Goal: Task Accomplishment & Management: Manage account settings

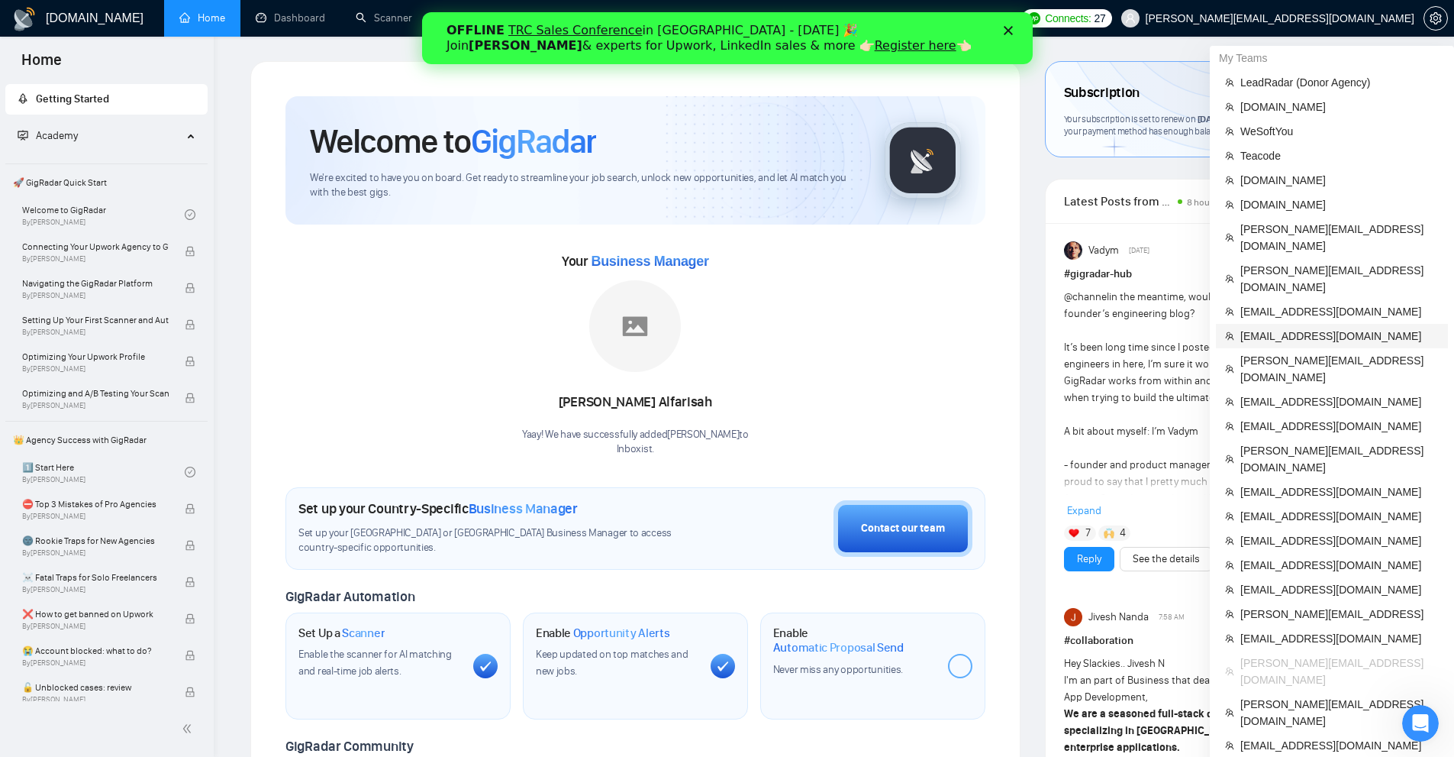
click at [1302, 328] on span "[EMAIL_ADDRESS][DOMAIN_NAME]" at bounding box center [1340, 336] width 198 height 17
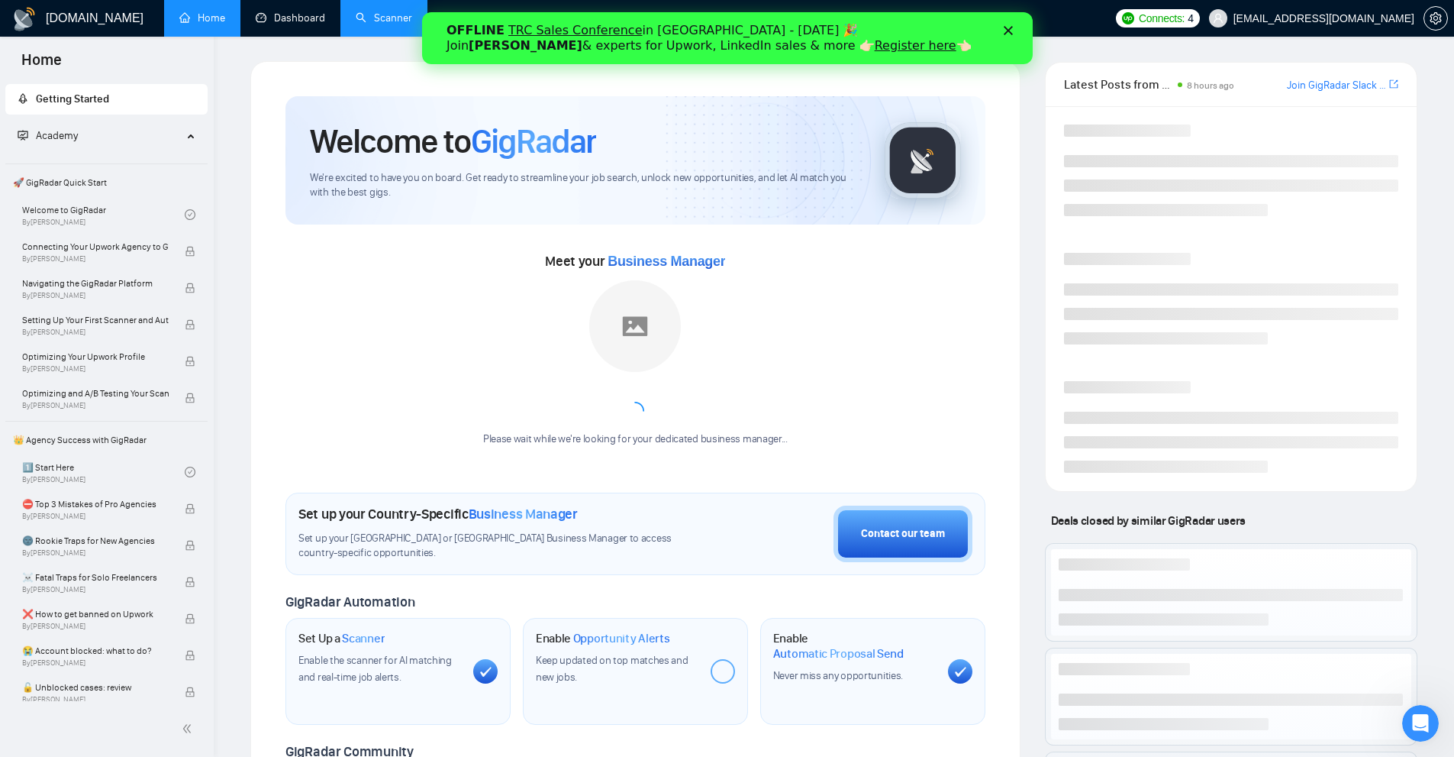
click at [356, 13] on link "Scanner" at bounding box center [384, 17] width 56 height 13
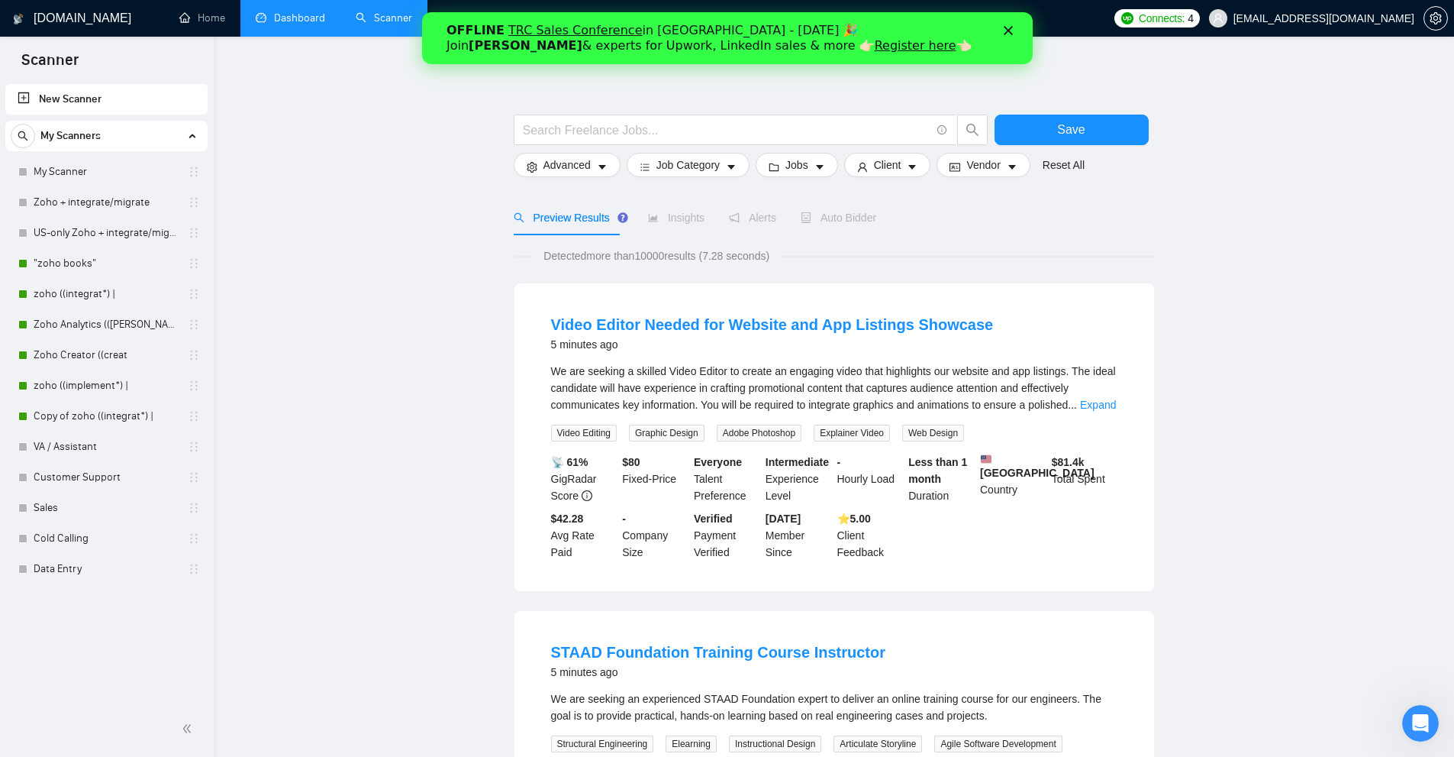
click at [286, 24] on link "Dashboard" at bounding box center [290, 17] width 69 height 13
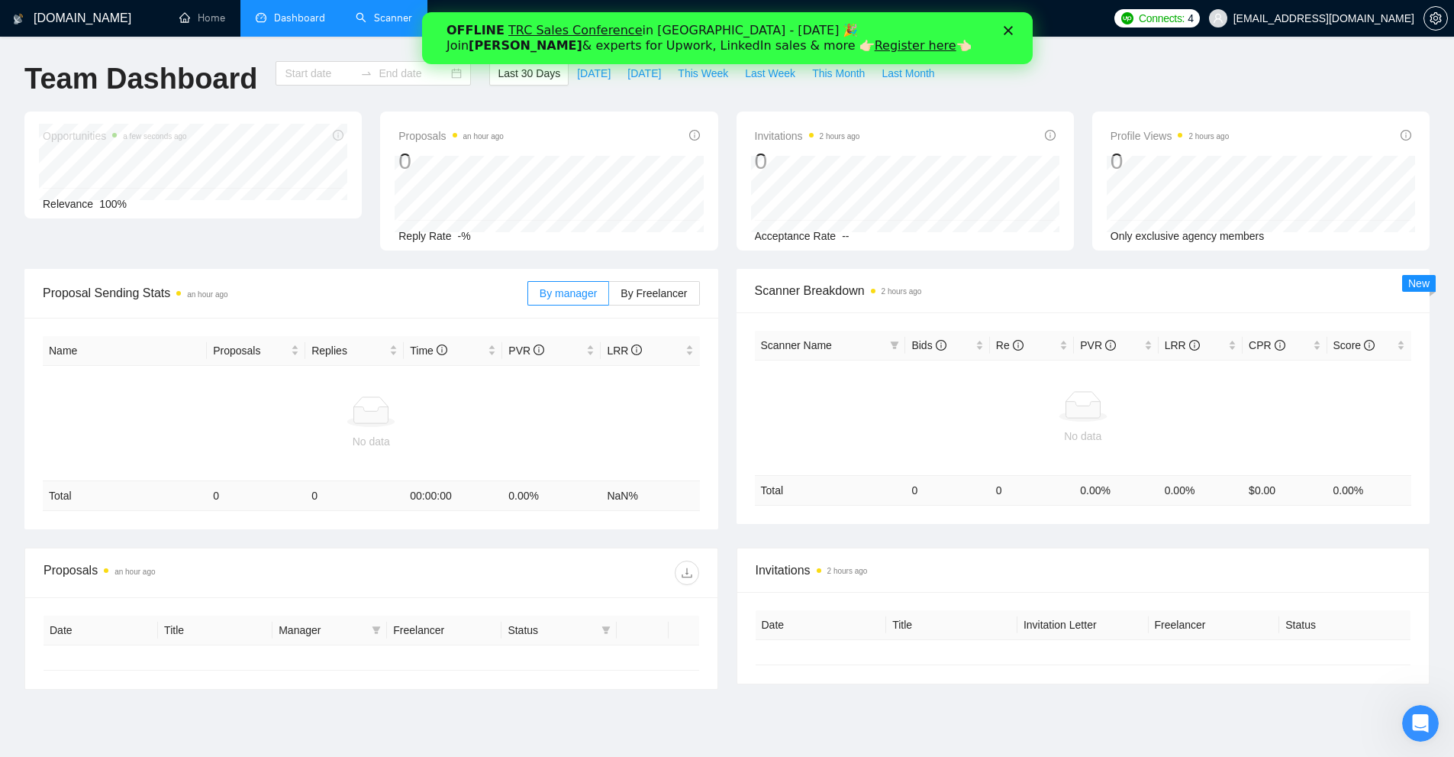
type input "[DATE]"
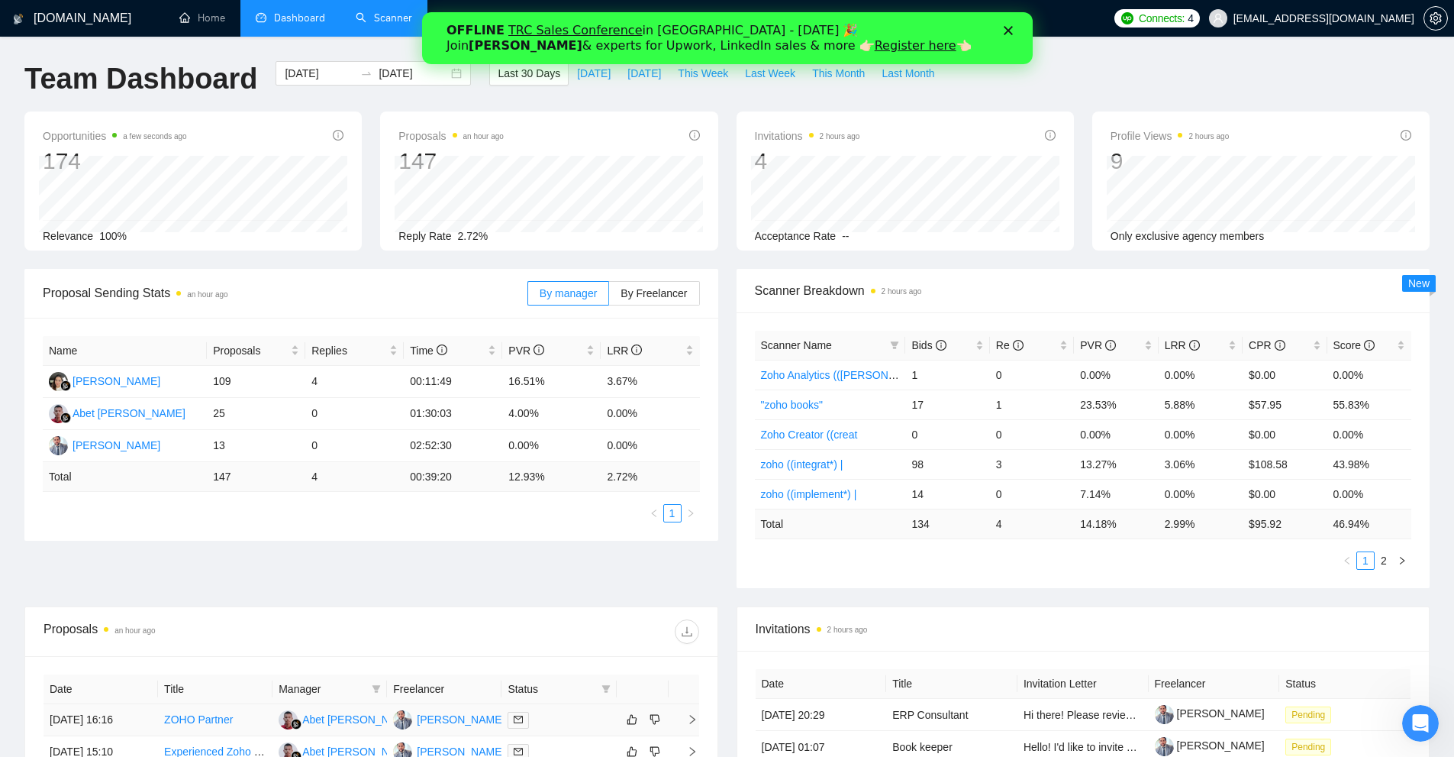
scroll to position [229, 0]
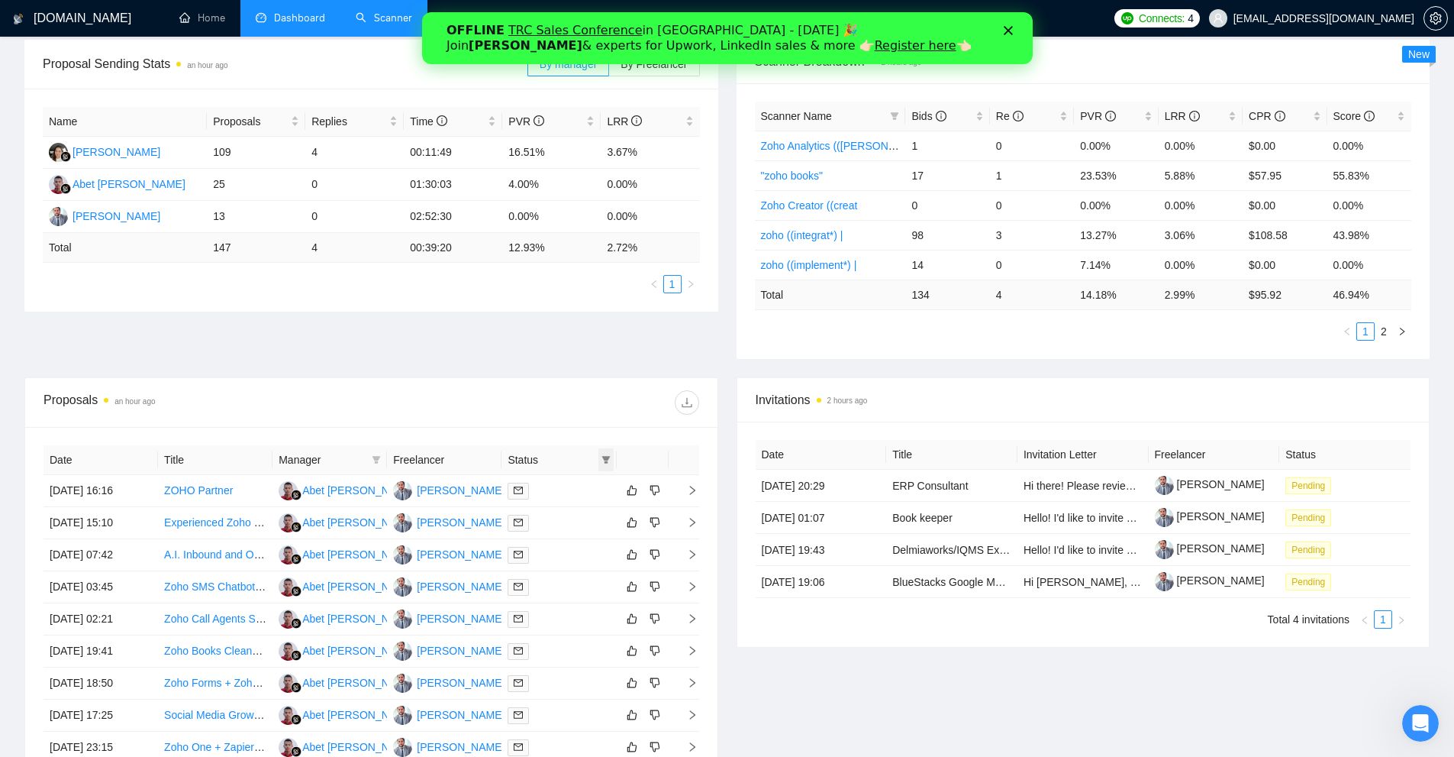
click at [603, 457] on icon "filter" at bounding box center [606, 460] width 8 height 8
click at [565, 492] on span "Chat" at bounding box center [557, 488] width 29 height 12
checkbox input "true"
click at [587, 544] on span "OK" at bounding box center [593, 543] width 15 height 17
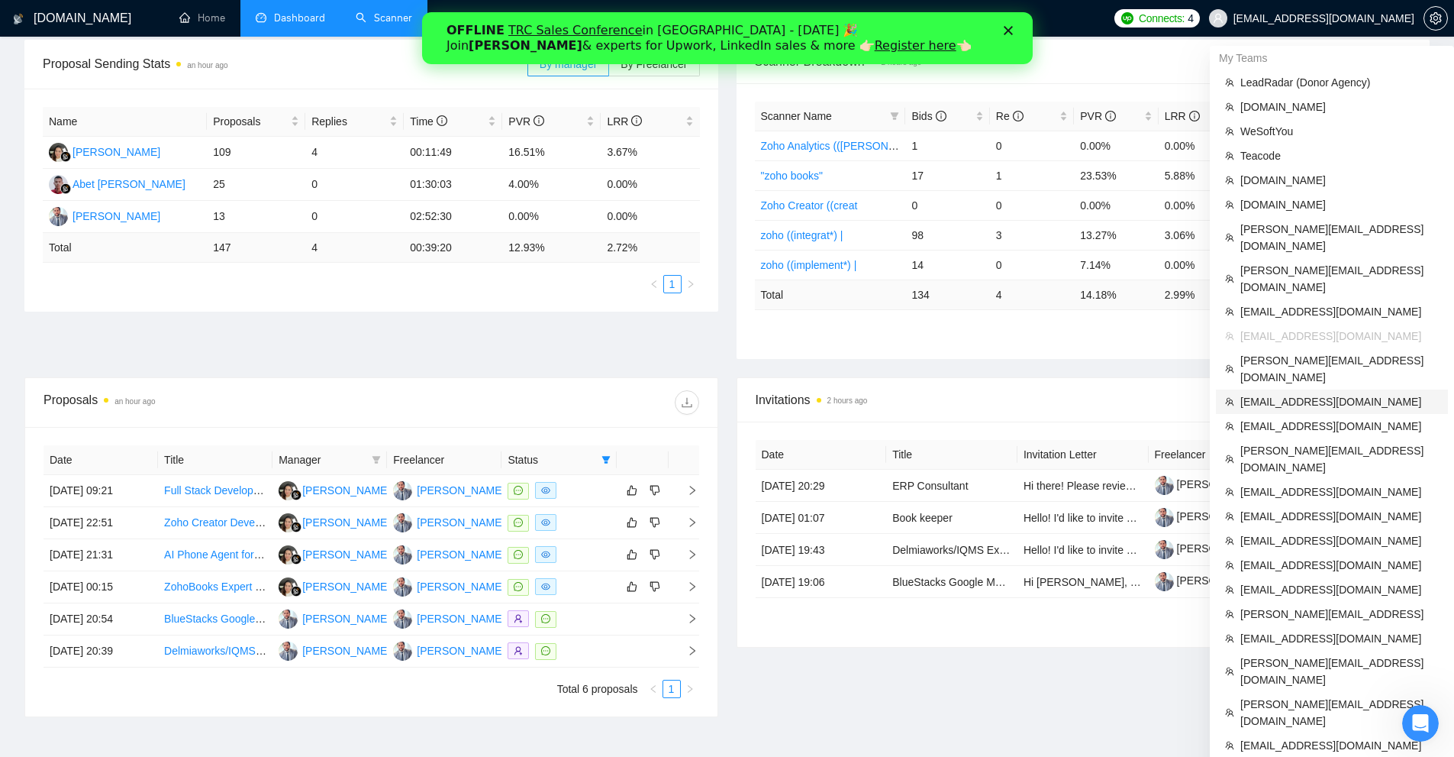
click at [1303, 389] on li "[EMAIL_ADDRESS][DOMAIN_NAME]" at bounding box center [1332, 401] width 232 height 24
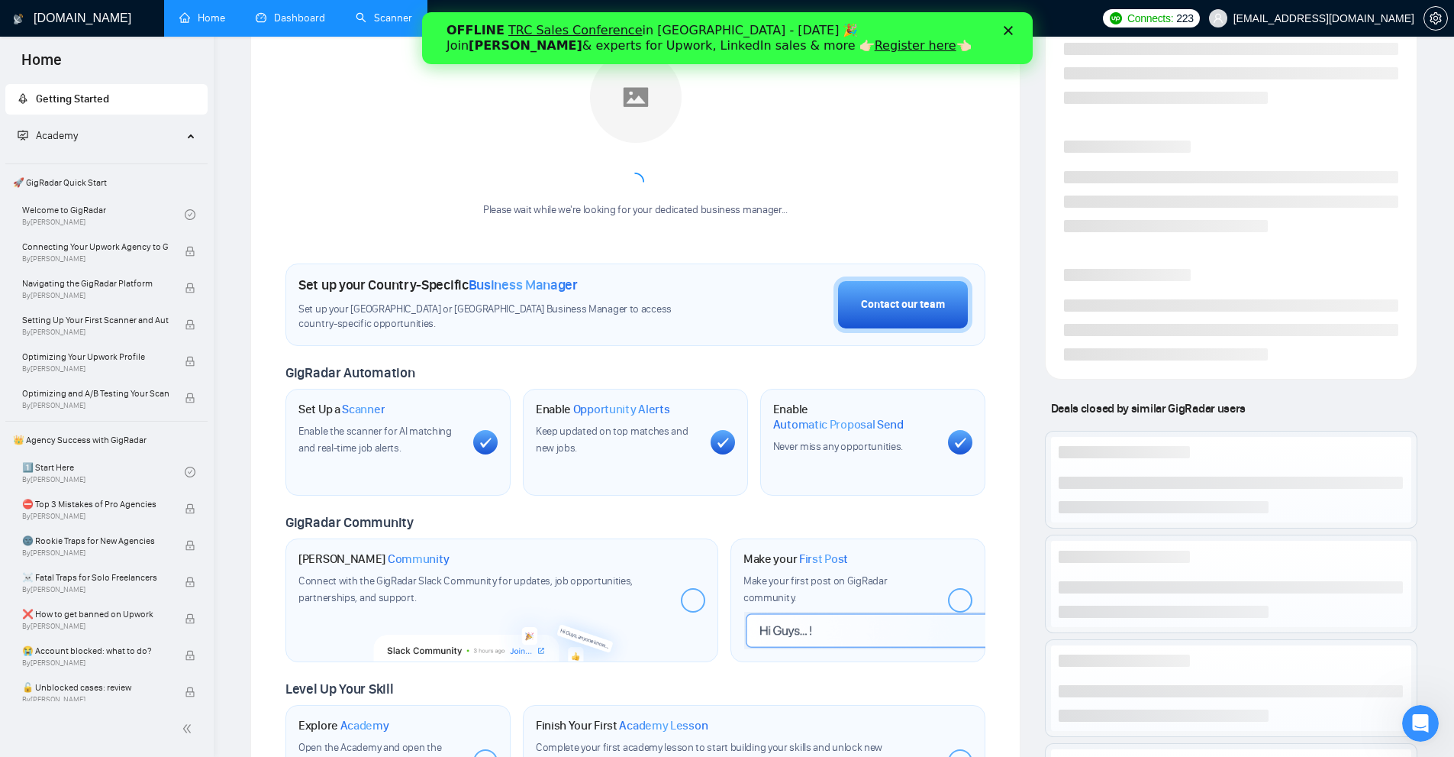
click at [305, 21] on link "Dashboard" at bounding box center [290, 17] width 69 height 13
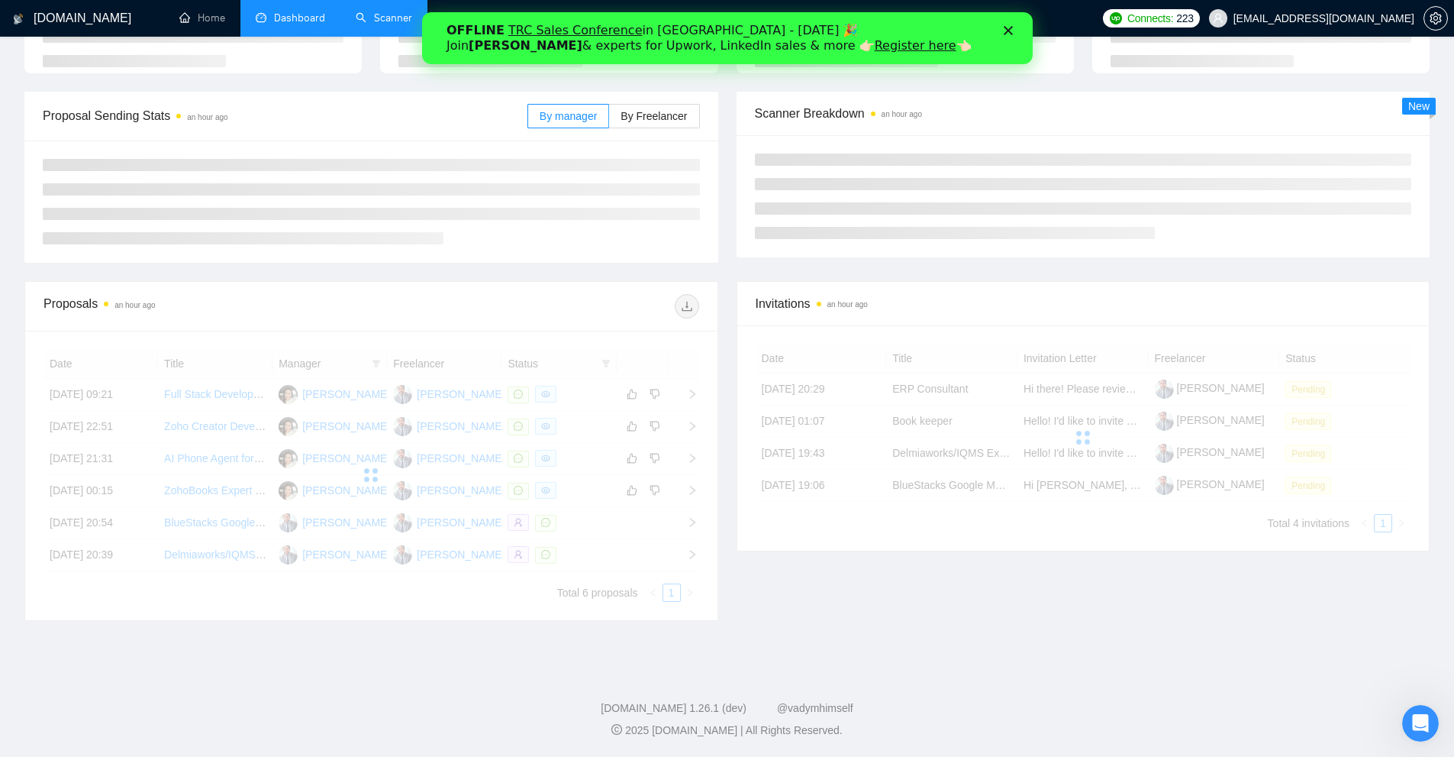
scroll to position [126, 0]
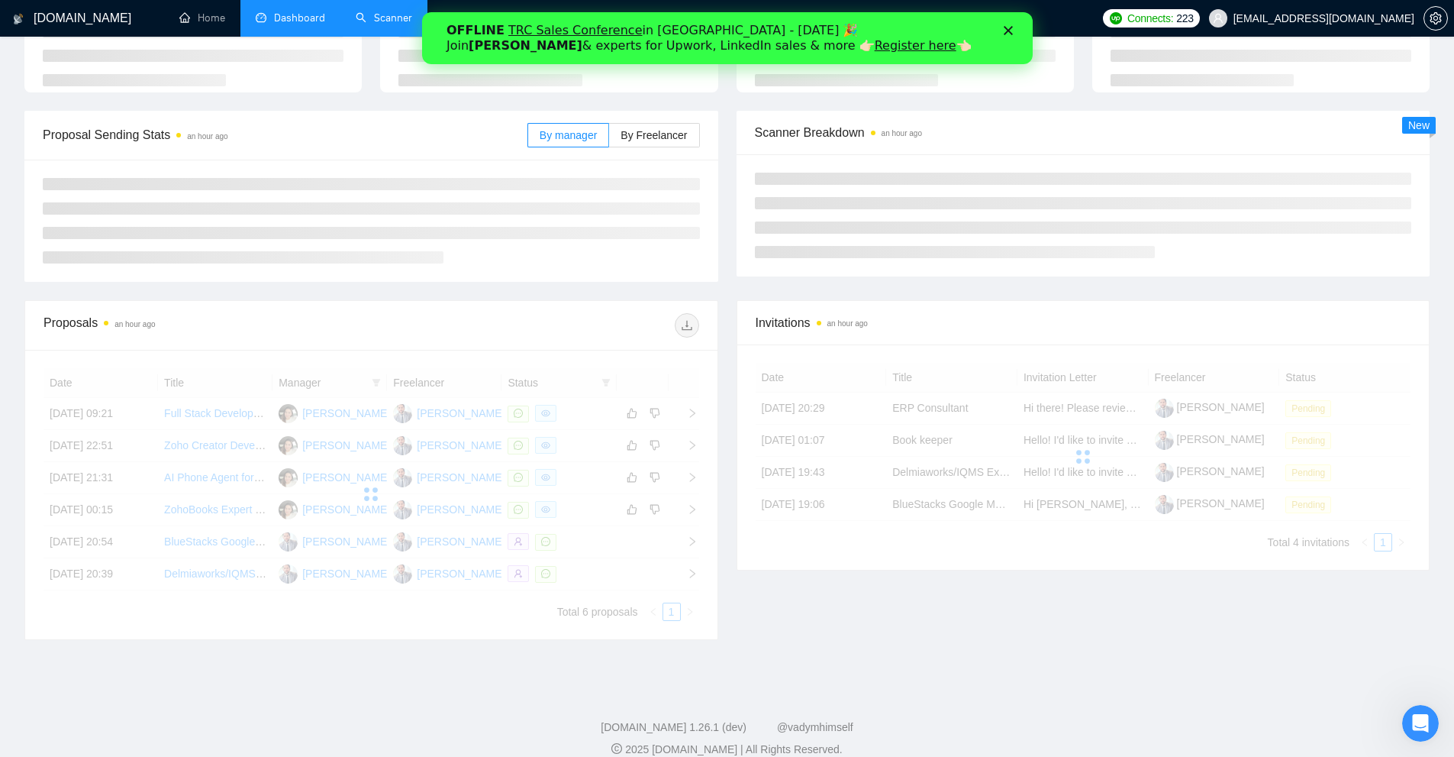
click at [1014, 35] on div "OFFLINE TRC Sales Conference in [GEOGRAPHIC_DATA] - [DATE] 🎉 Join [PERSON_NAME]…" at bounding box center [726, 38] width 611 height 40
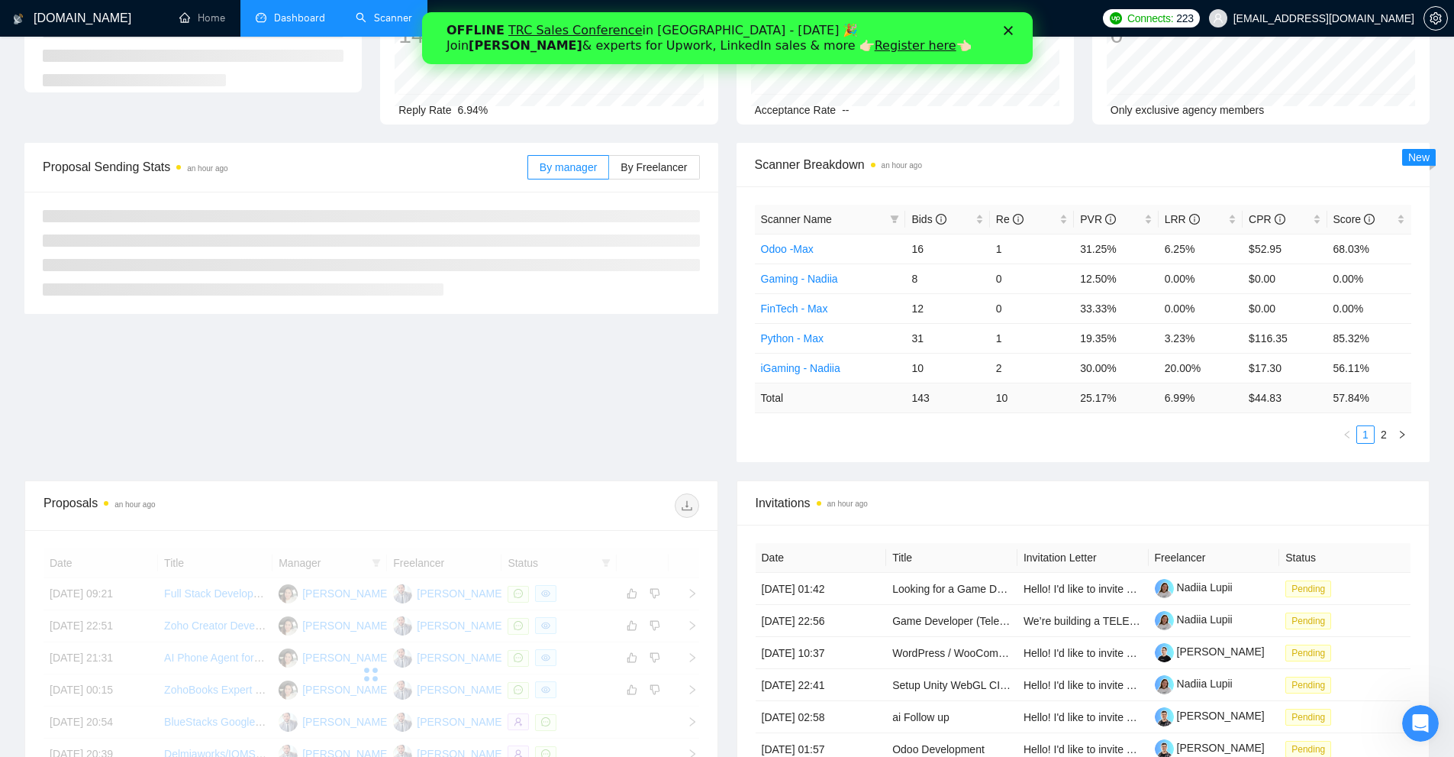
click at [1003, 31] on icon "Close" at bounding box center [1007, 30] width 9 height 9
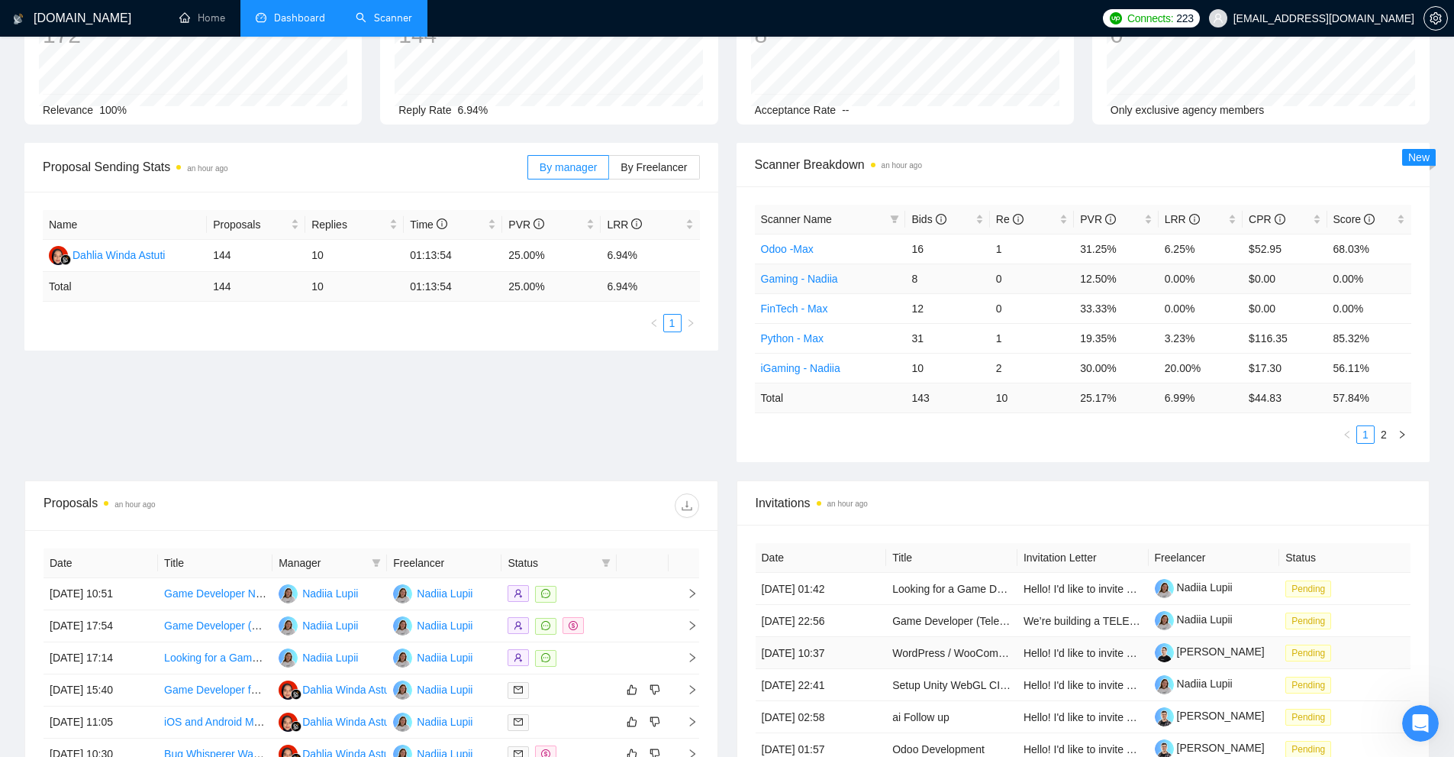
scroll to position [453, 0]
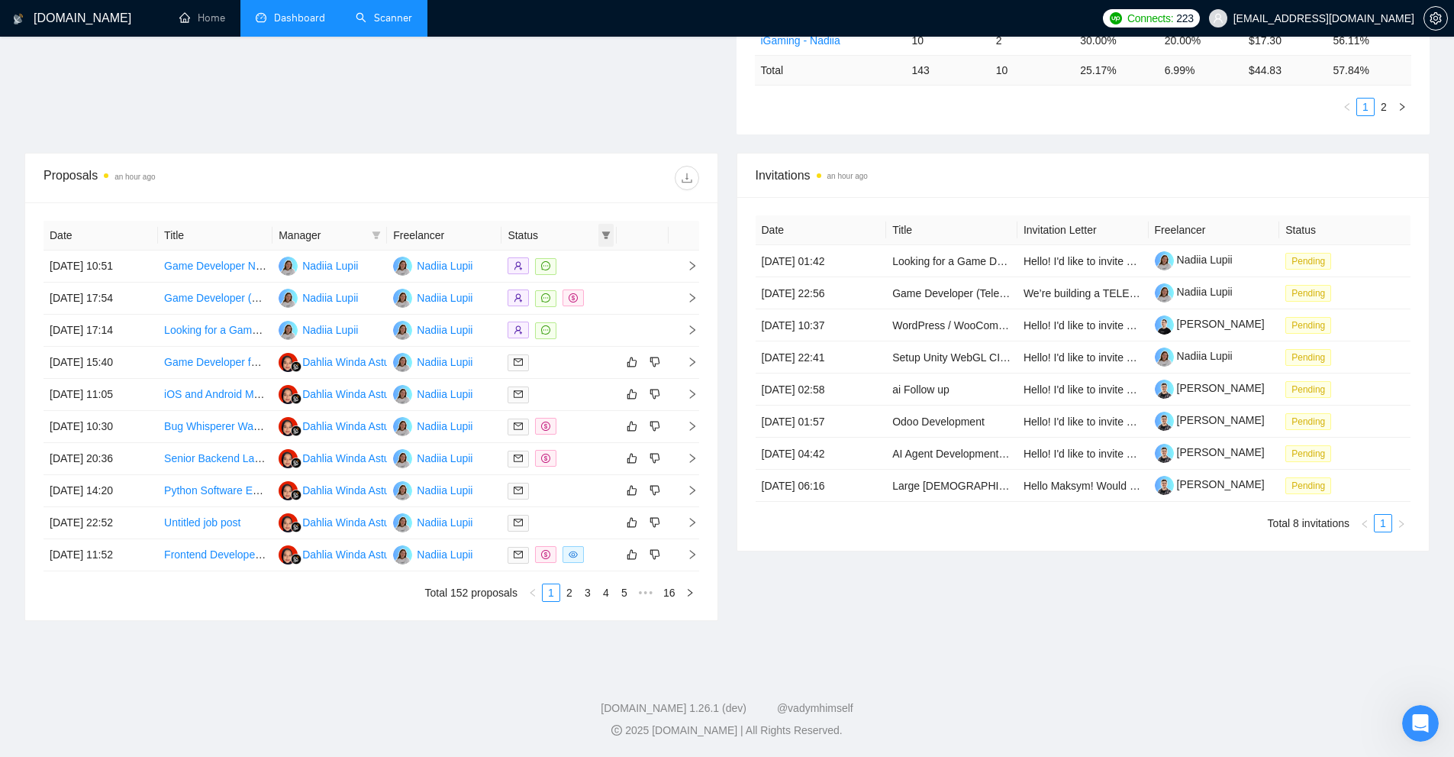
click at [607, 234] on icon "filter" at bounding box center [606, 235] width 8 height 8
click at [582, 269] on span "Chat" at bounding box center [567, 264] width 73 height 17
checkbox input "true"
click at [592, 319] on span "OK" at bounding box center [593, 319] width 15 height 17
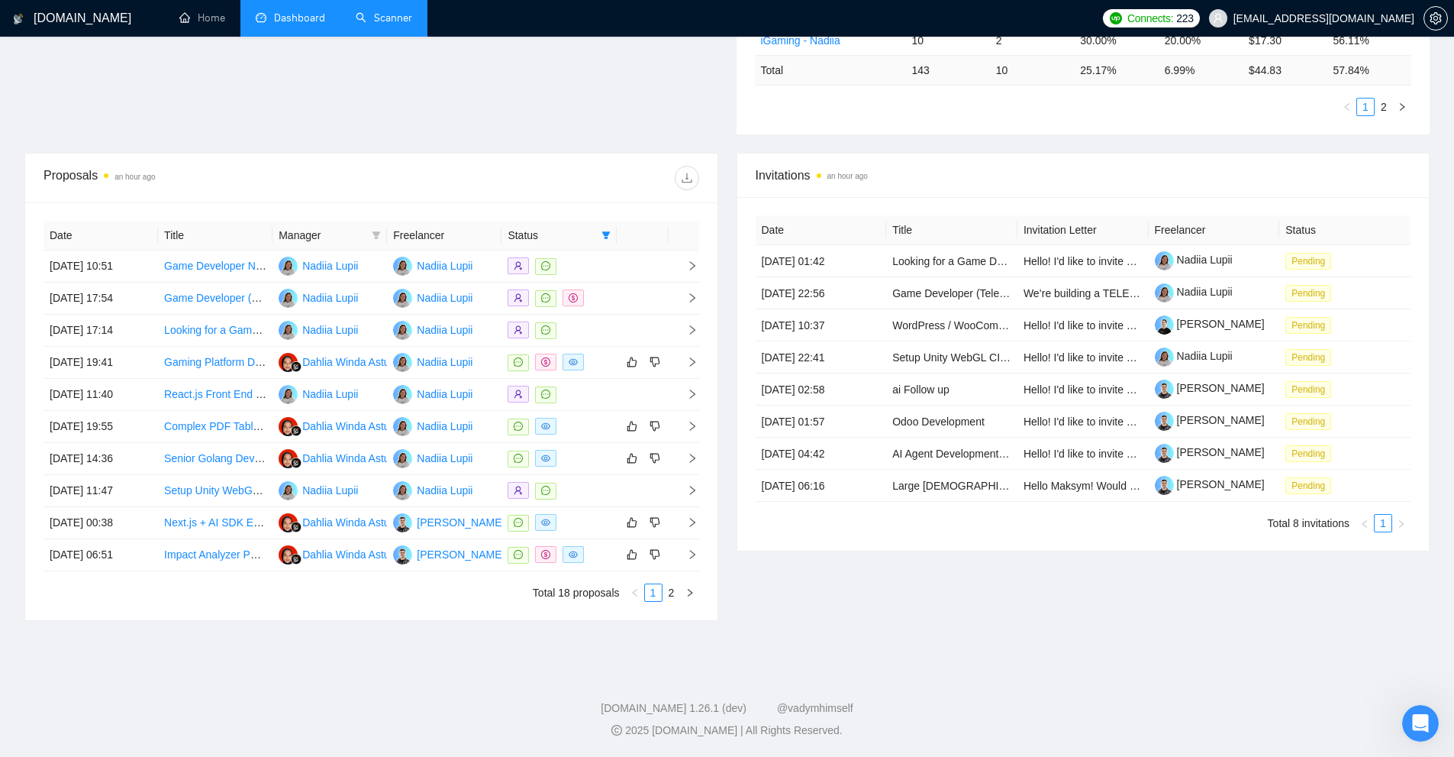
click at [373, 236] on icon "filter" at bounding box center [376, 235] width 9 height 9
click at [331, 320] on div "Dahlia Winda Astuti" at bounding box center [328, 313] width 92 height 17
checkbox input "true"
click at [365, 341] on span "OK" at bounding box center [363, 343] width 15 height 17
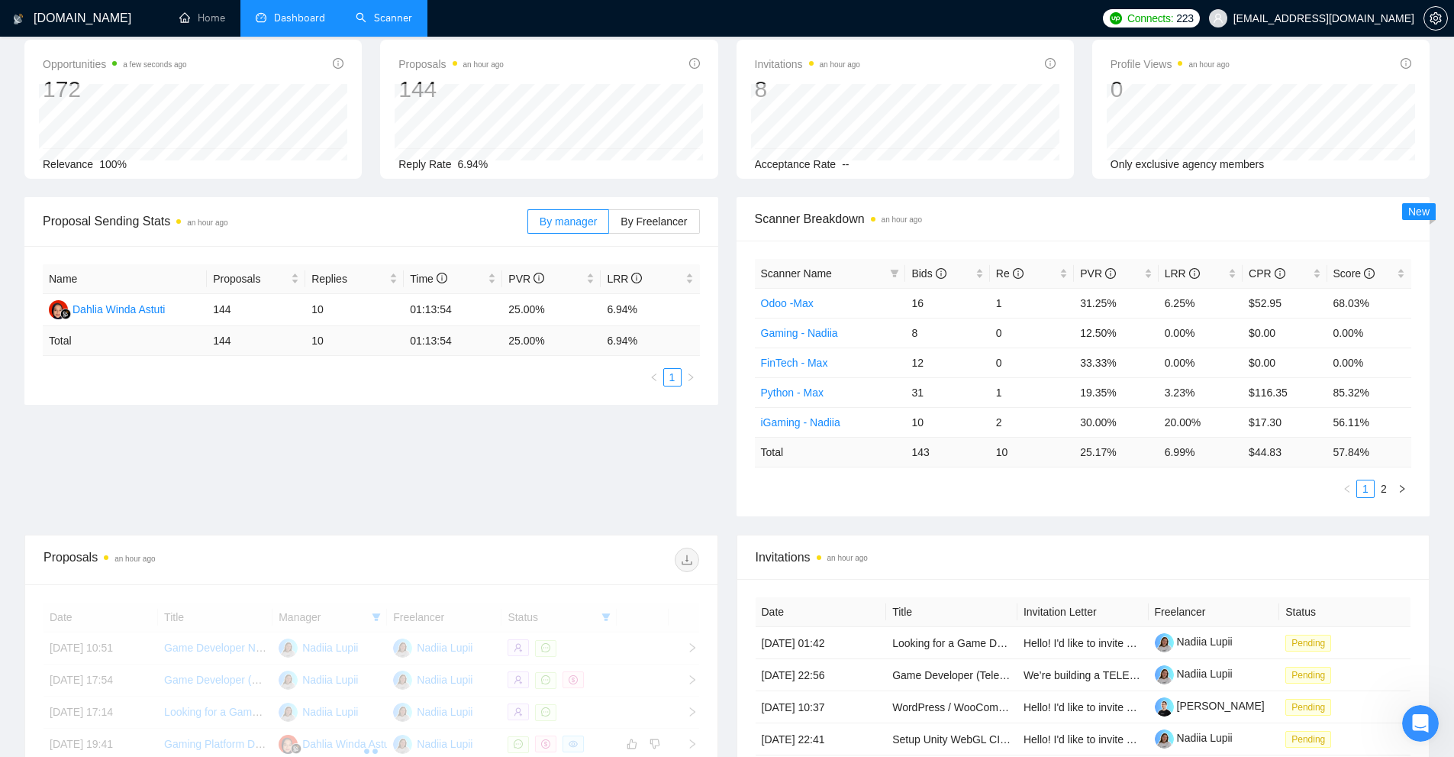
scroll to position [301, 0]
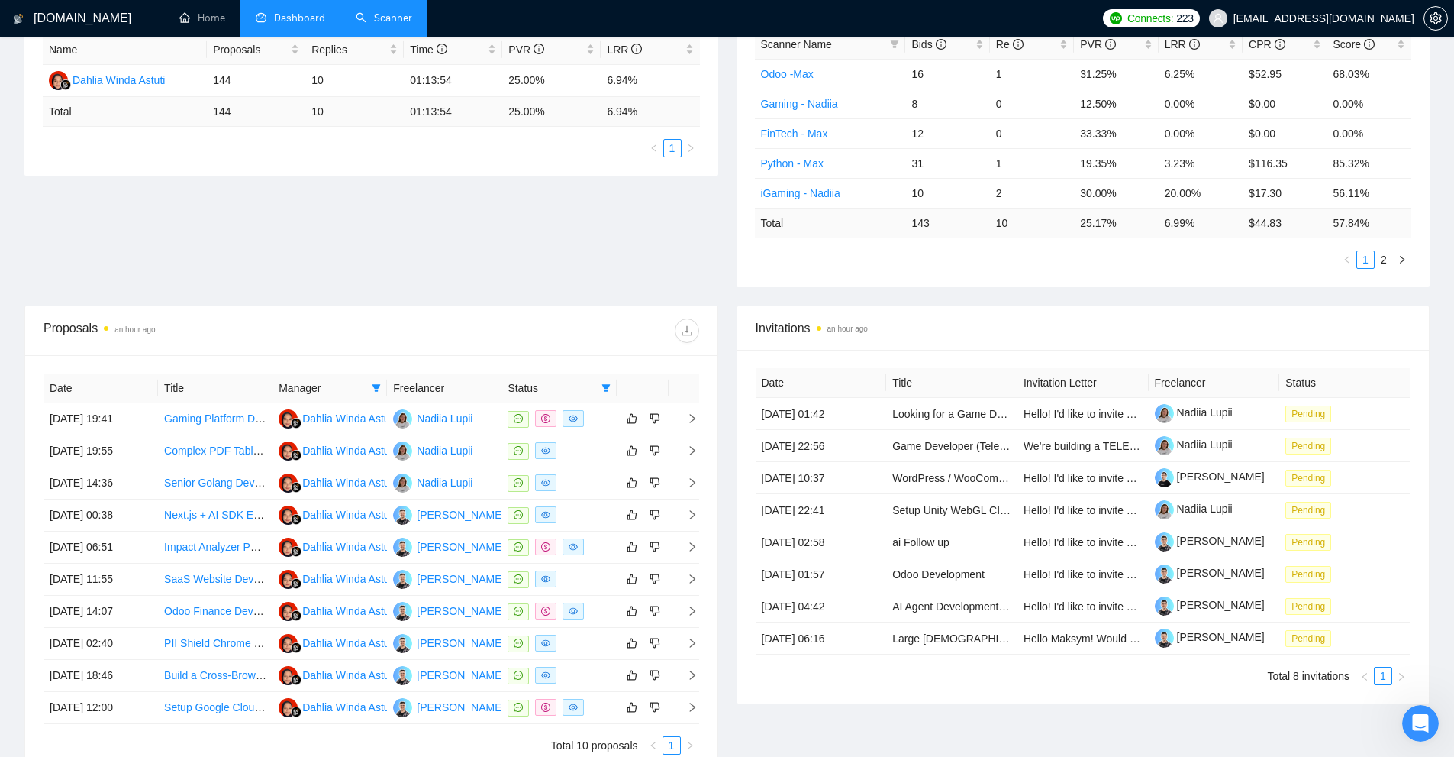
click at [399, 11] on link "Scanner" at bounding box center [384, 17] width 56 height 13
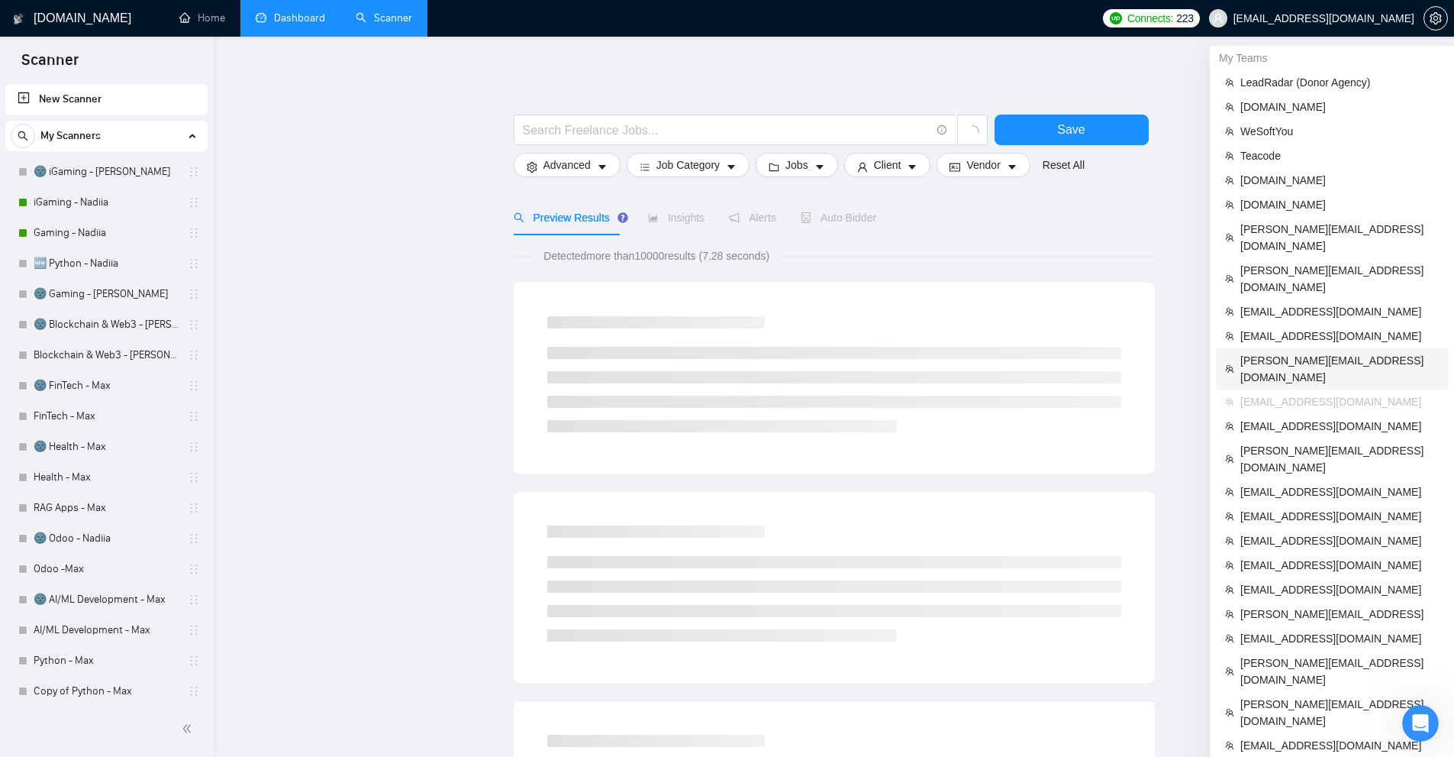
click at [1276, 352] on span "[PERSON_NAME][EMAIL_ADDRESS][DOMAIN_NAME]" at bounding box center [1340, 369] width 198 height 34
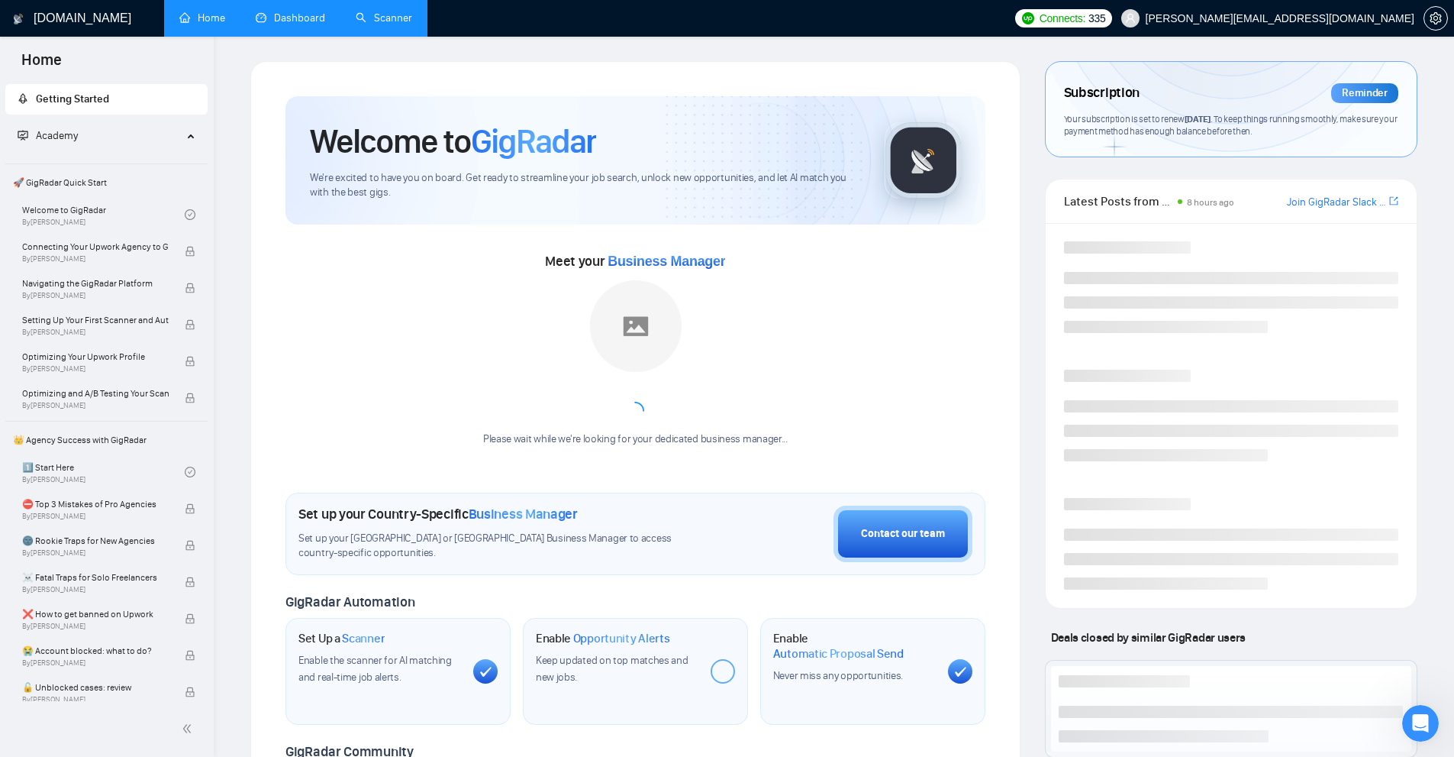
click at [369, 15] on link "Scanner" at bounding box center [384, 17] width 56 height 13
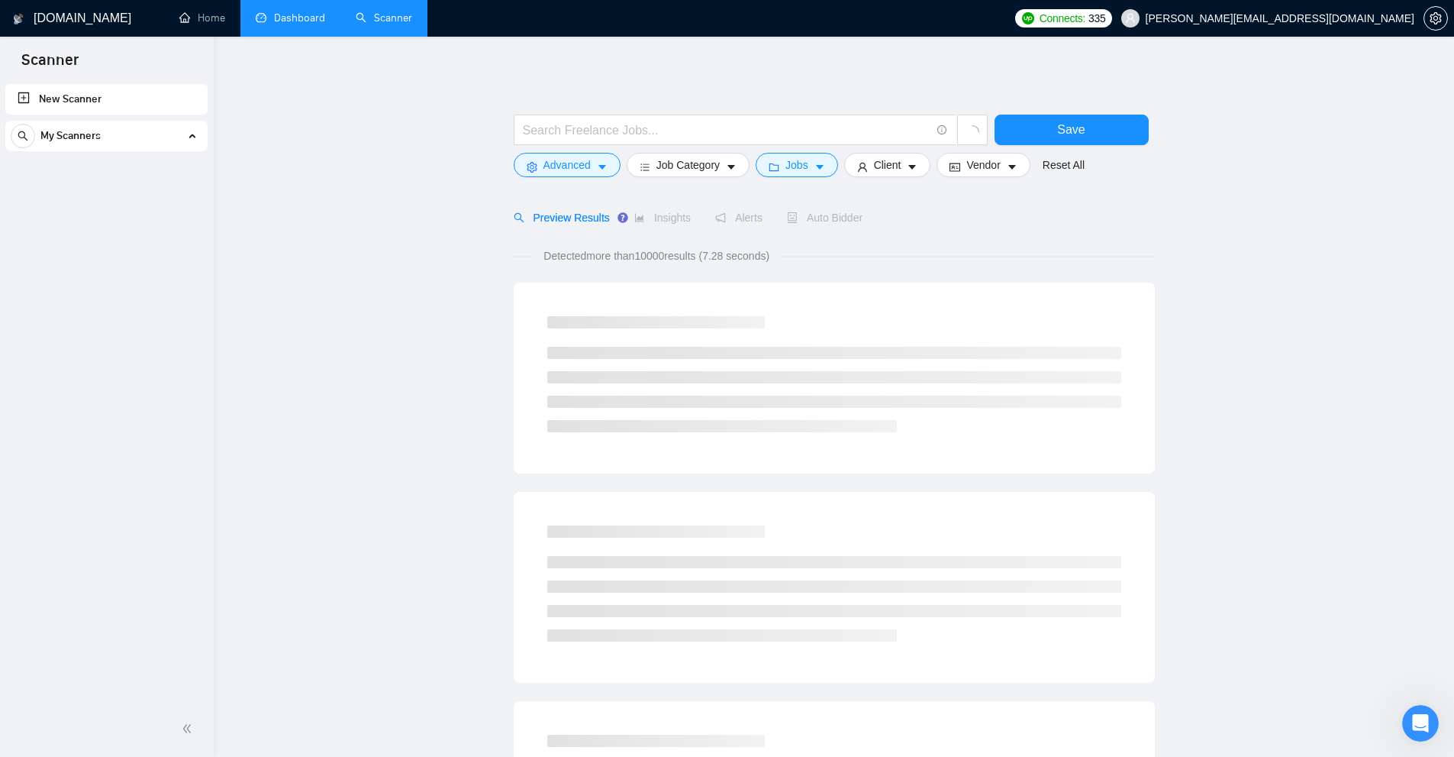
click at [288, 17] on link "Dashboard" at bounding box center [290, 17] width 69 height 13
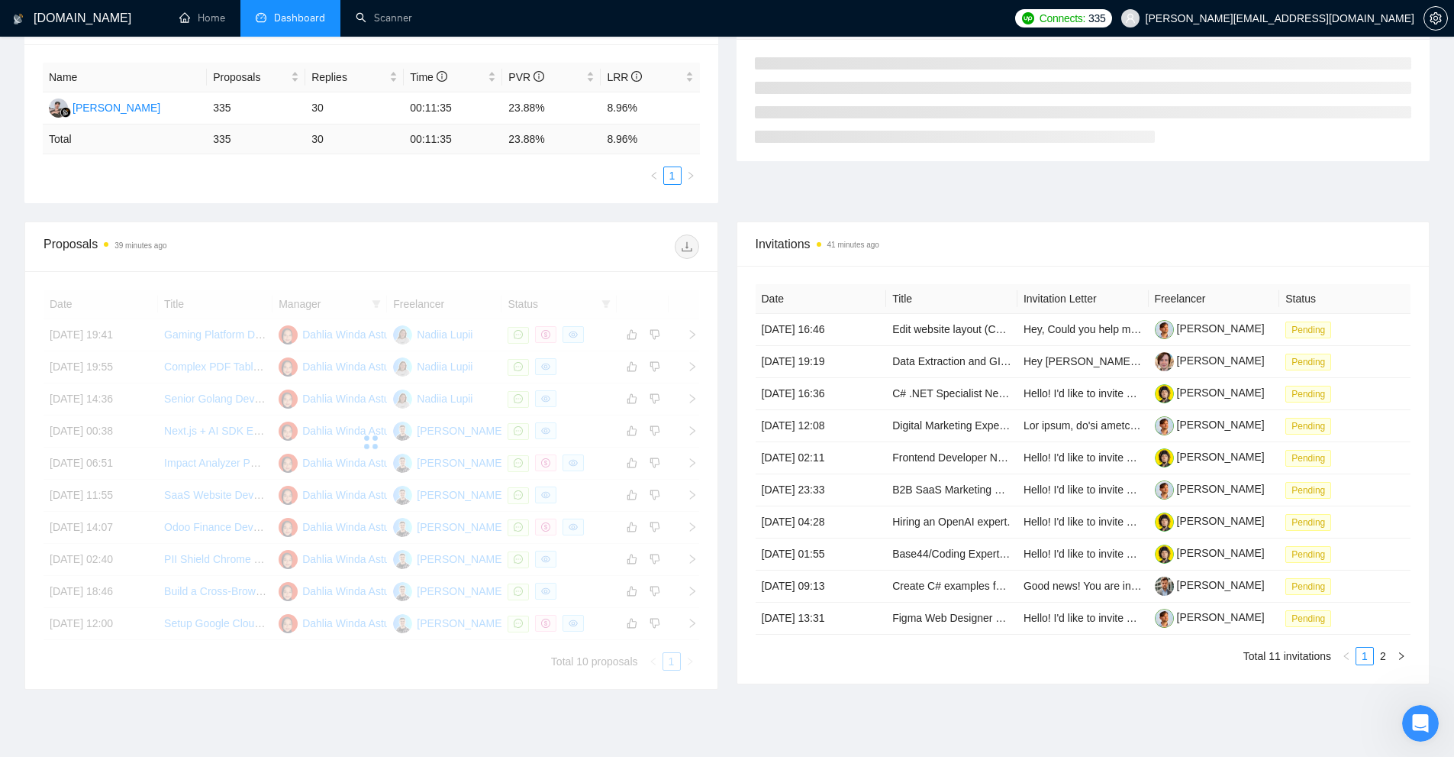
scroll to position [305, 0]
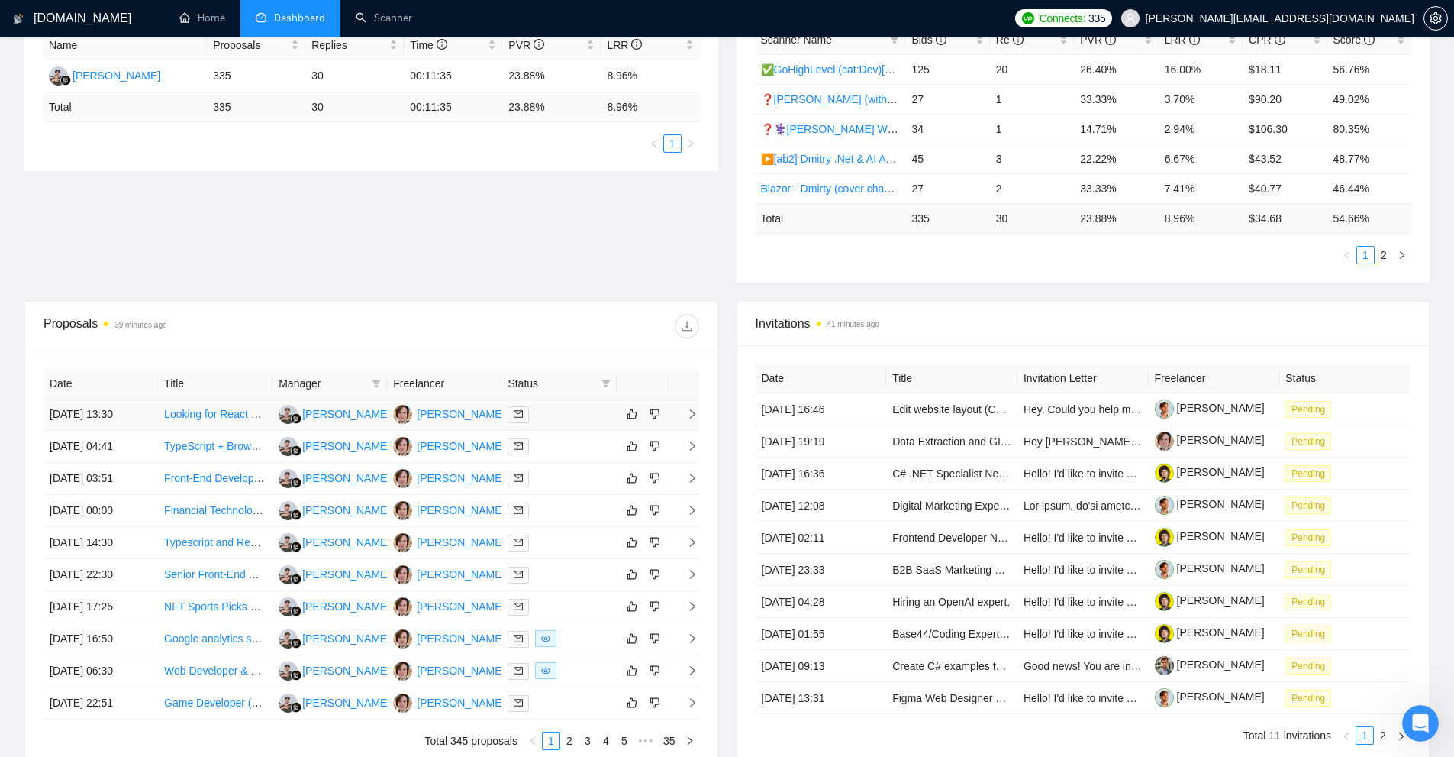
drag, startPoint x: 374, startPoint y: 383, endPoint x: 369, endPoint y: 402, distance: 19.8
click at [374, 383] on icon "filter" at bounding box center [376, 383] width 9 height 9
click at [309, 442] on span "[PERSON_NAME]" at bounding box center [333, 437] width 88 height 12
checkbox input "true"
click at [366, 486] on span "OK" at bounding box center [366, 491] width 15 height 17
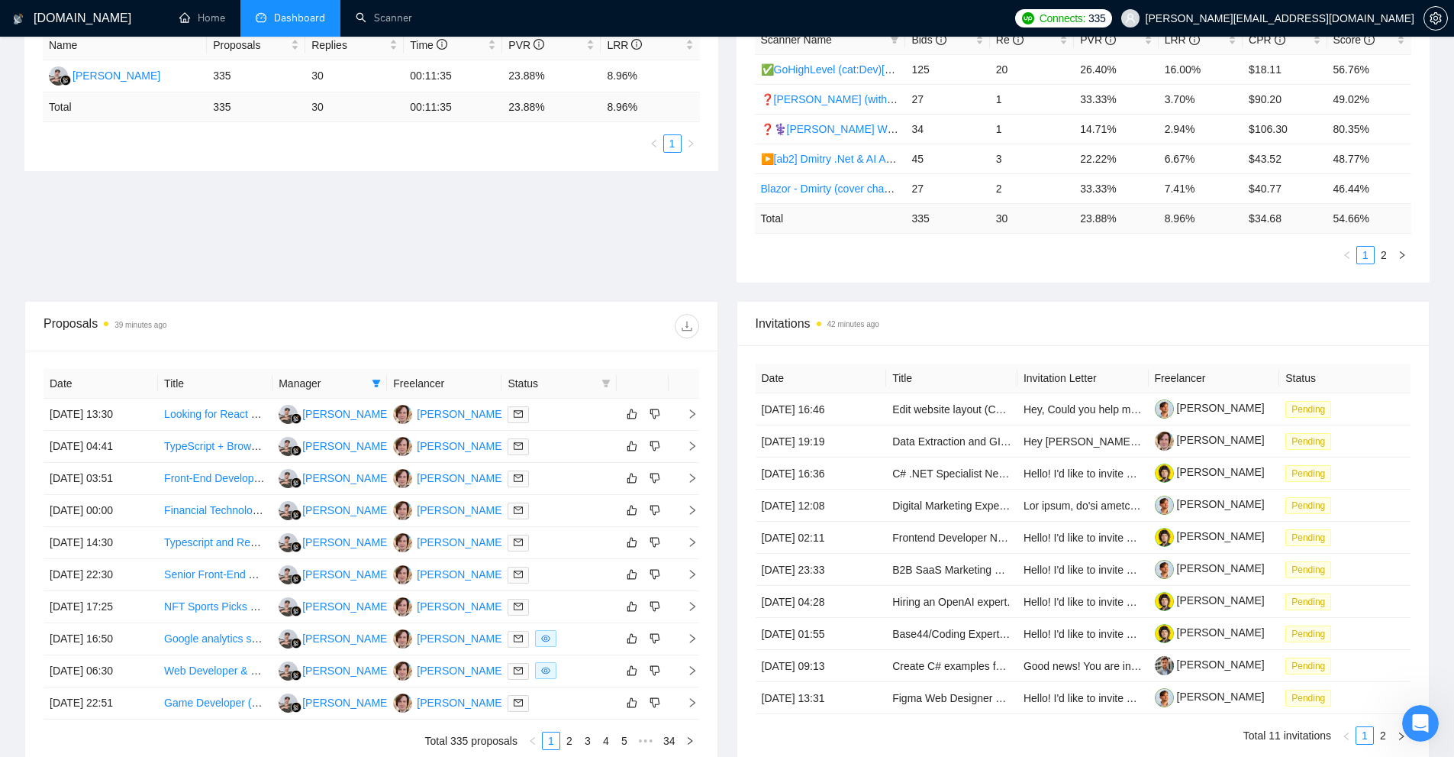
click at [604, 382] on icon "filter" at bounding box center [606, 383] width 8 height 8
click at [570, 413] on span "Chat" at bounding box center [567, 412] width 73 height 17
checkbox input "true"
click at [600, 471] on span "OK" at bounding box center [593, 467] width 15 height 17
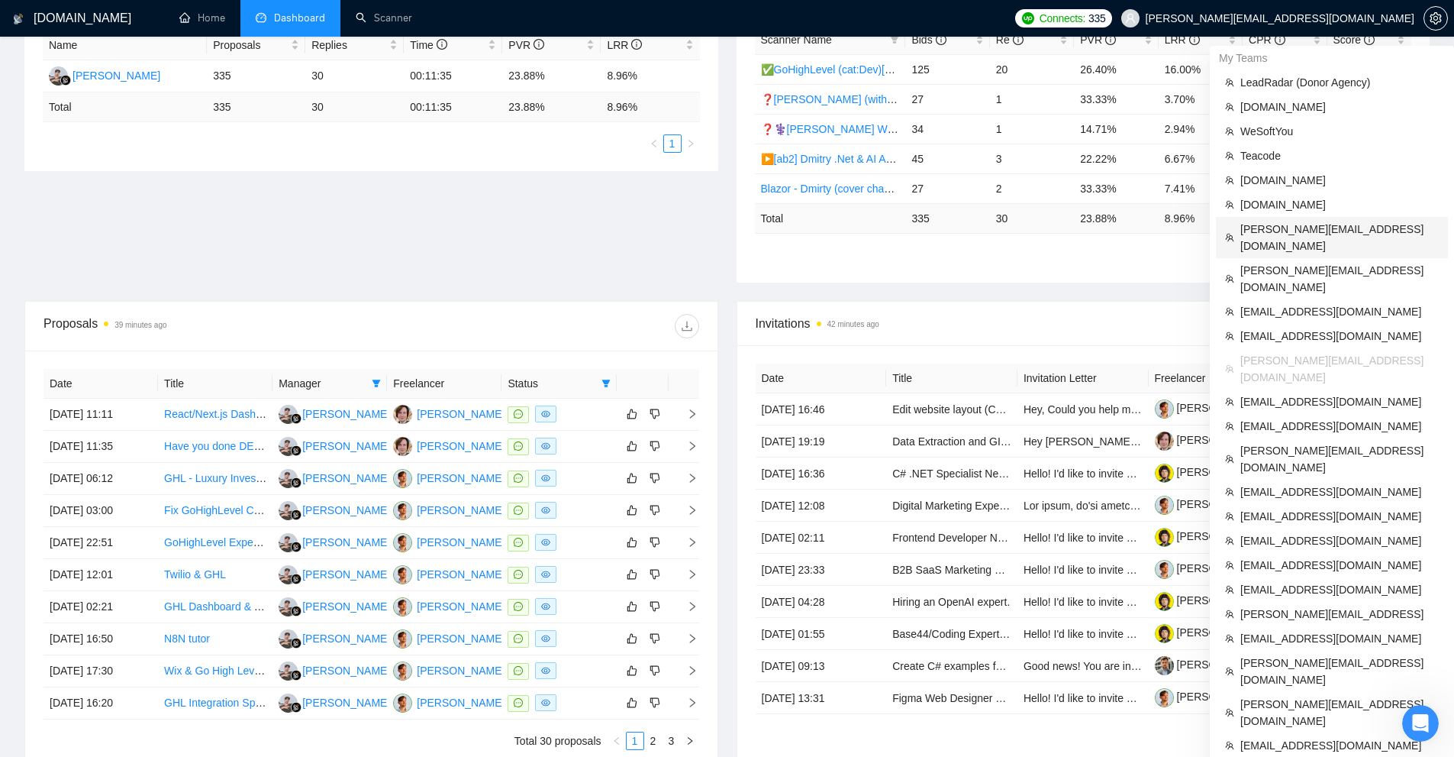
click at [1262, 221] on span "[PERSON_NAME][EMAIL_ADDRESS][DOMAIN_NAME]" at bounding box center [1340, 238] width 198 height 34
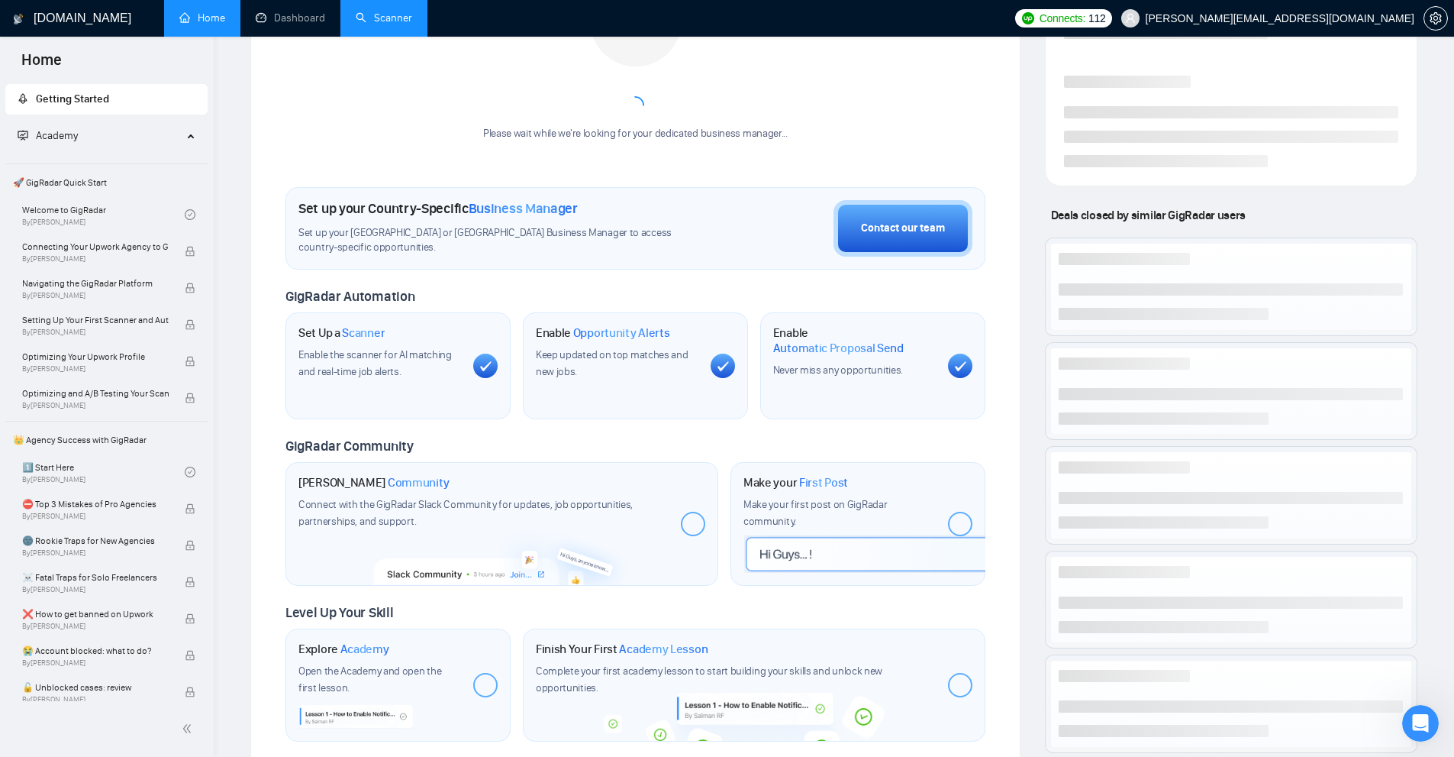
click at [357, 18] on link "Scanner" at bounding box center [384, 17] width 56 height 13
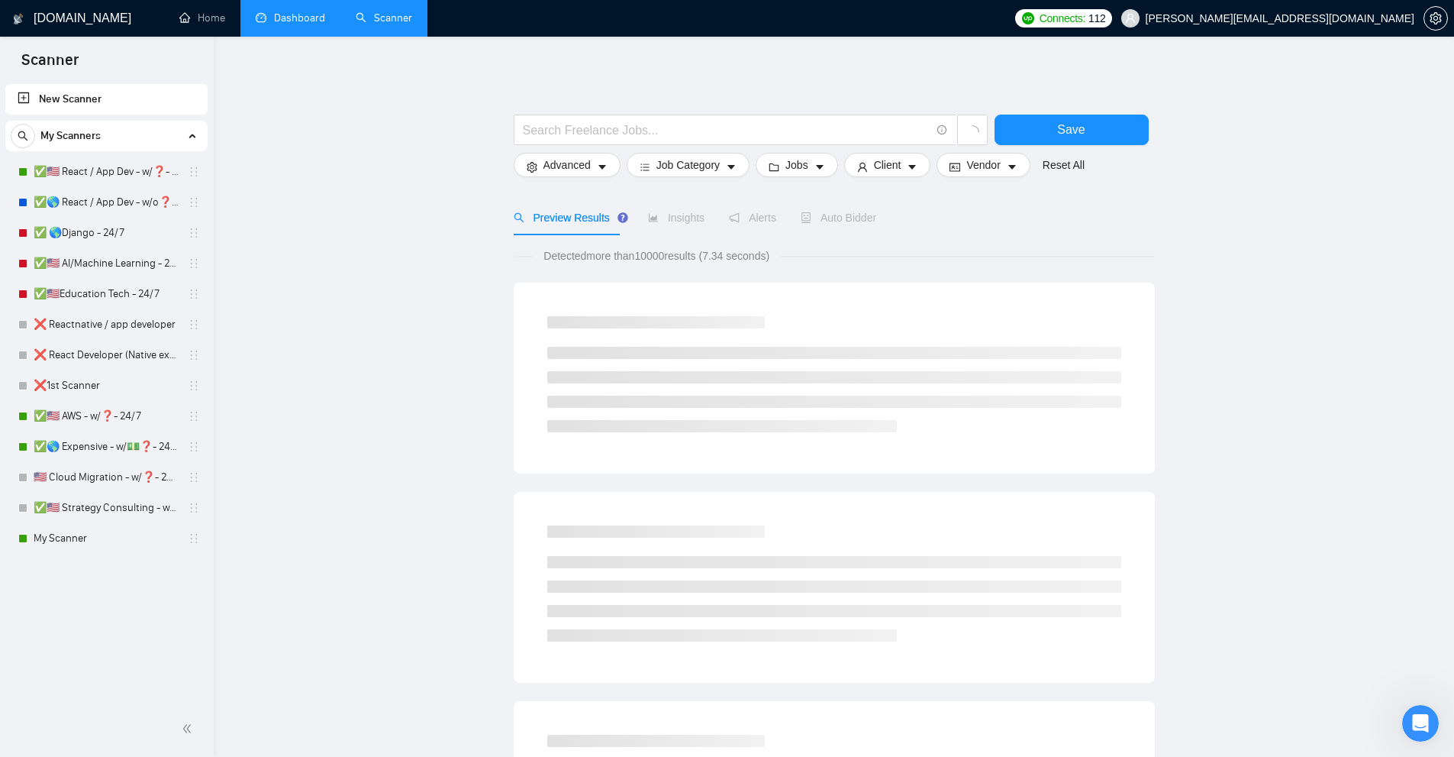
click at [308, 24] on link "Dashboard" at bounding box center [290, 17] width 69 height 13
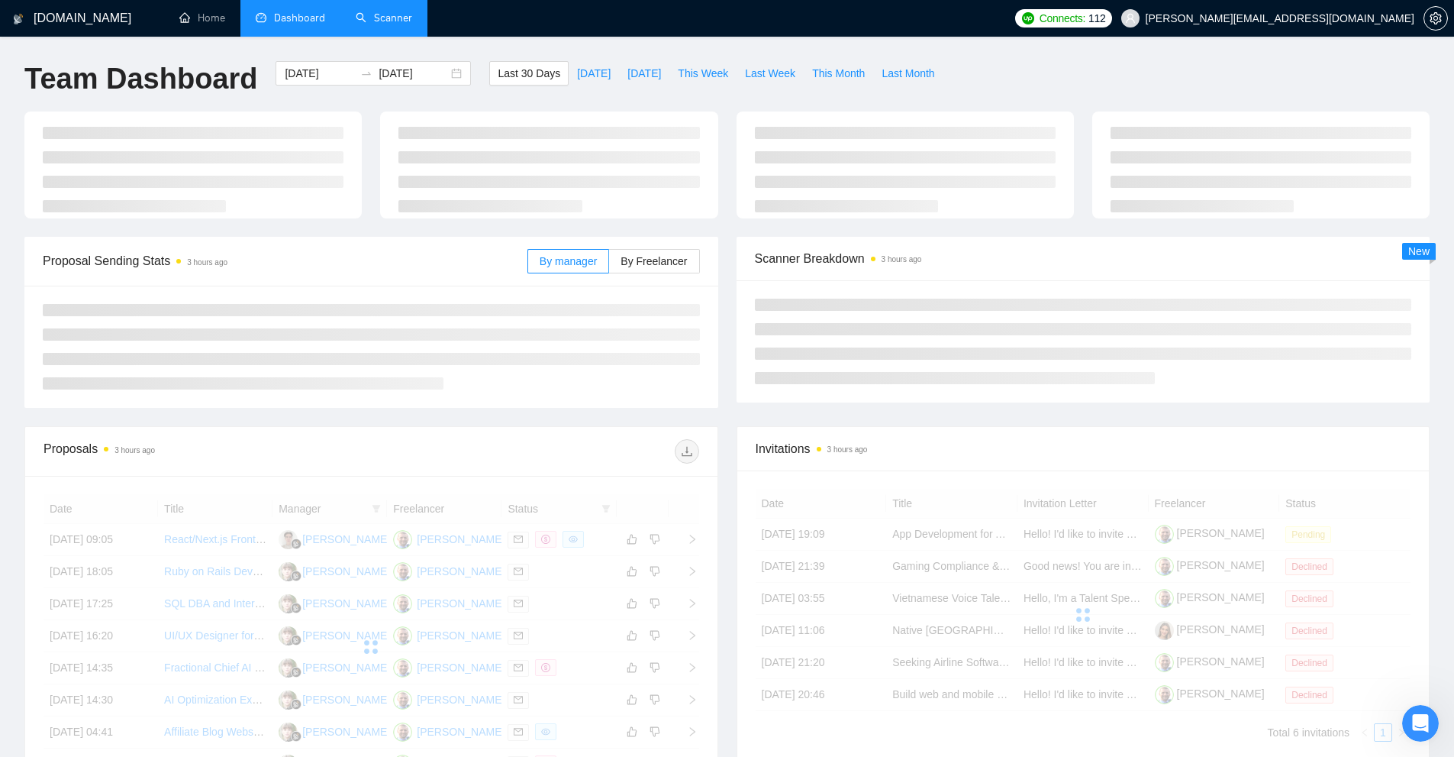
click at [410, 15] on link "Scanner" at bounding box center [384, 17] width 56 height 13
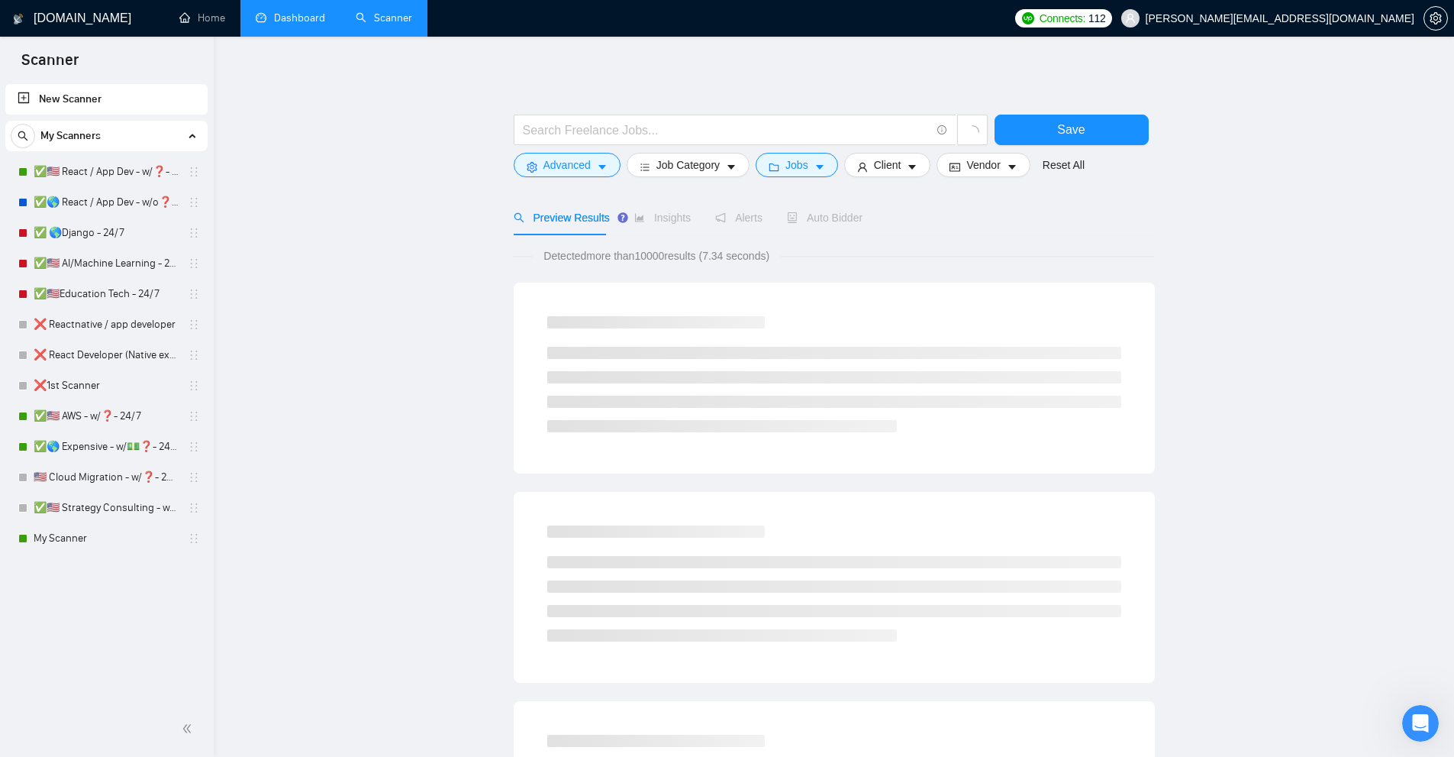
click at [279, 24] on link "Dashboard" at bounding box center [290, 17] width 69 height 13
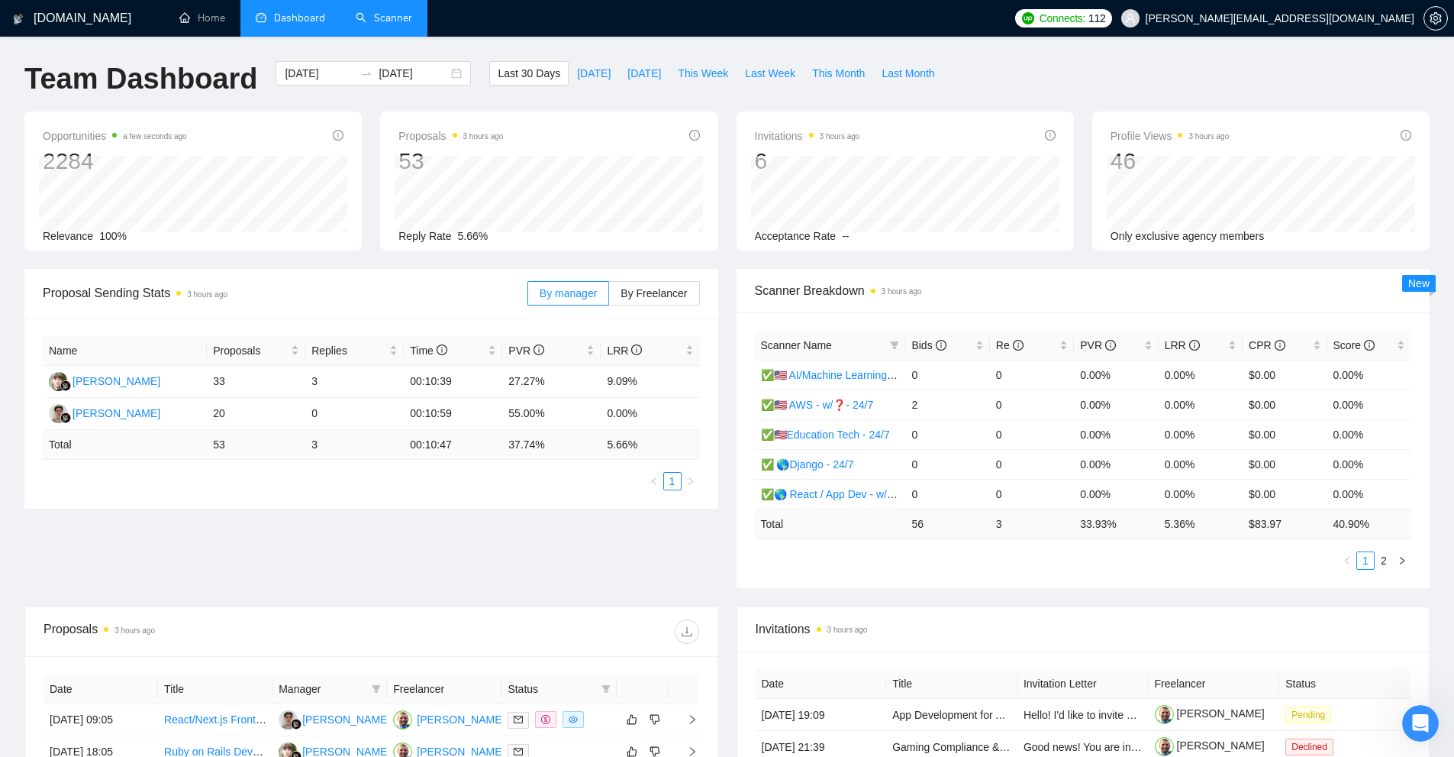
scroll to position [305, 0]
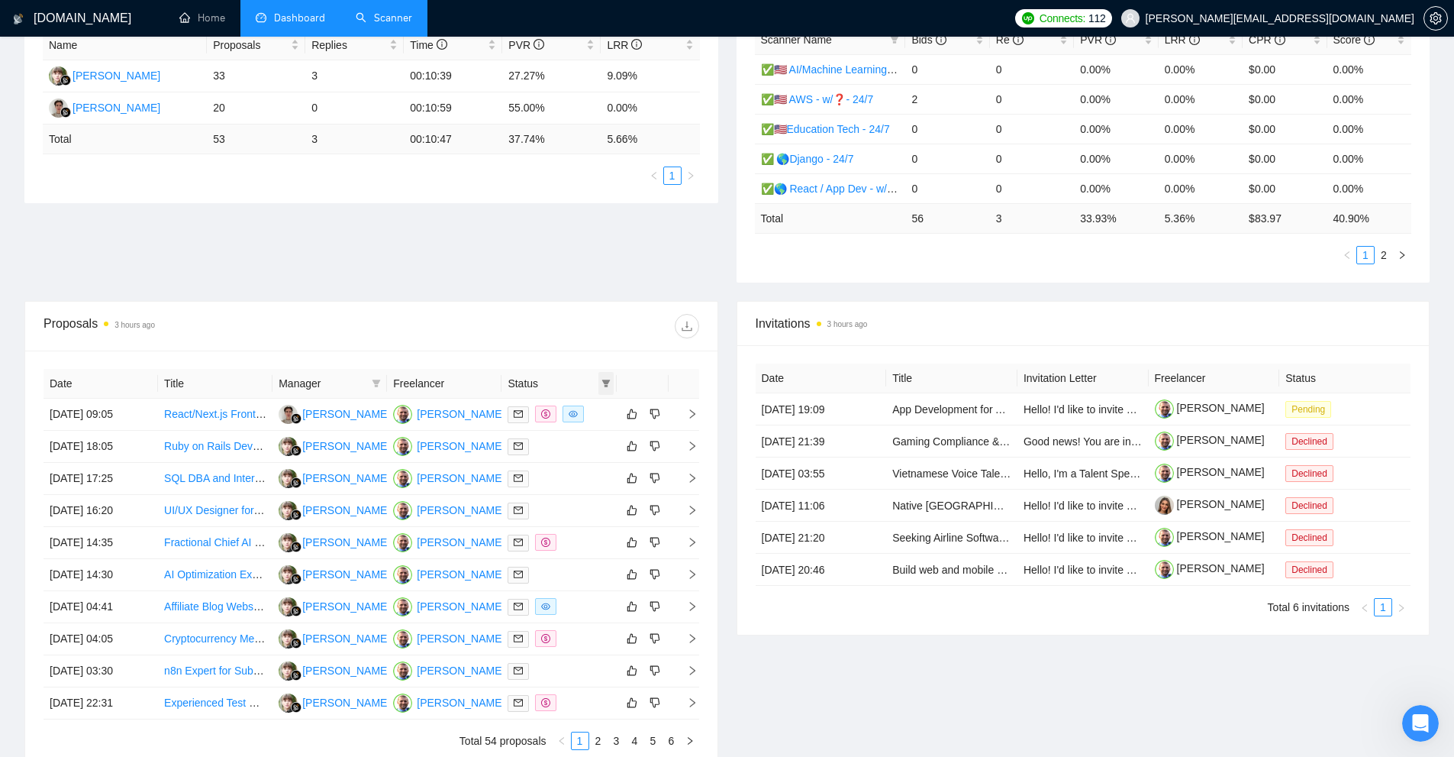
click at [599, 386] on span at bounding box center [606, 383] width 15 height 23
click at [558, 416] on span "Chat" at bounding box center [557, 412] width 29 height 12
checkbox input "true"
drag, startPoint x: 584, startPoint y: 469, endPoint x: 569, endPoint y: 465, distance: 15.7
click at [586, 469] on button "OK" at bounding box center [592, 467] width 27 height 18
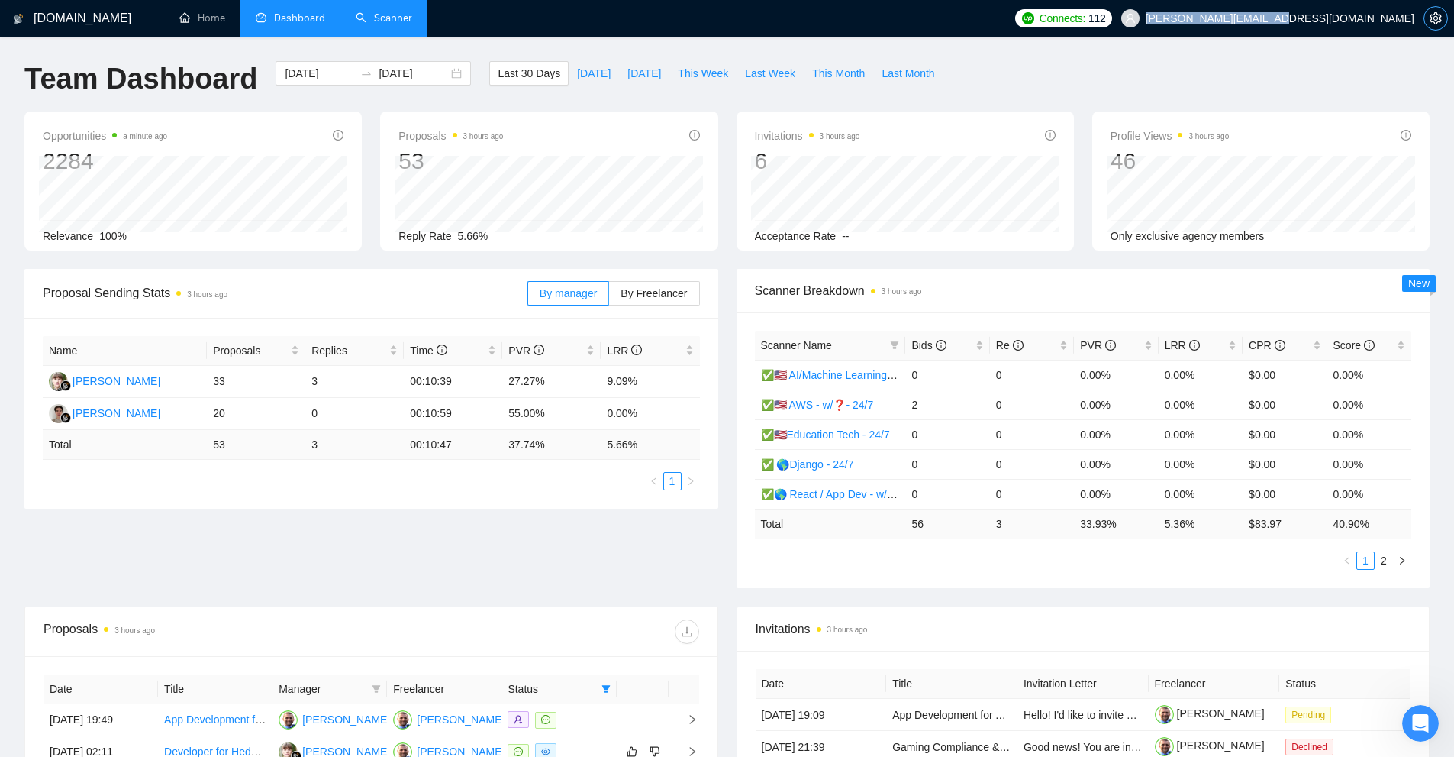
click at [1431, 24] on button "button" at bounding box center [1436, 18] width 24 height 24
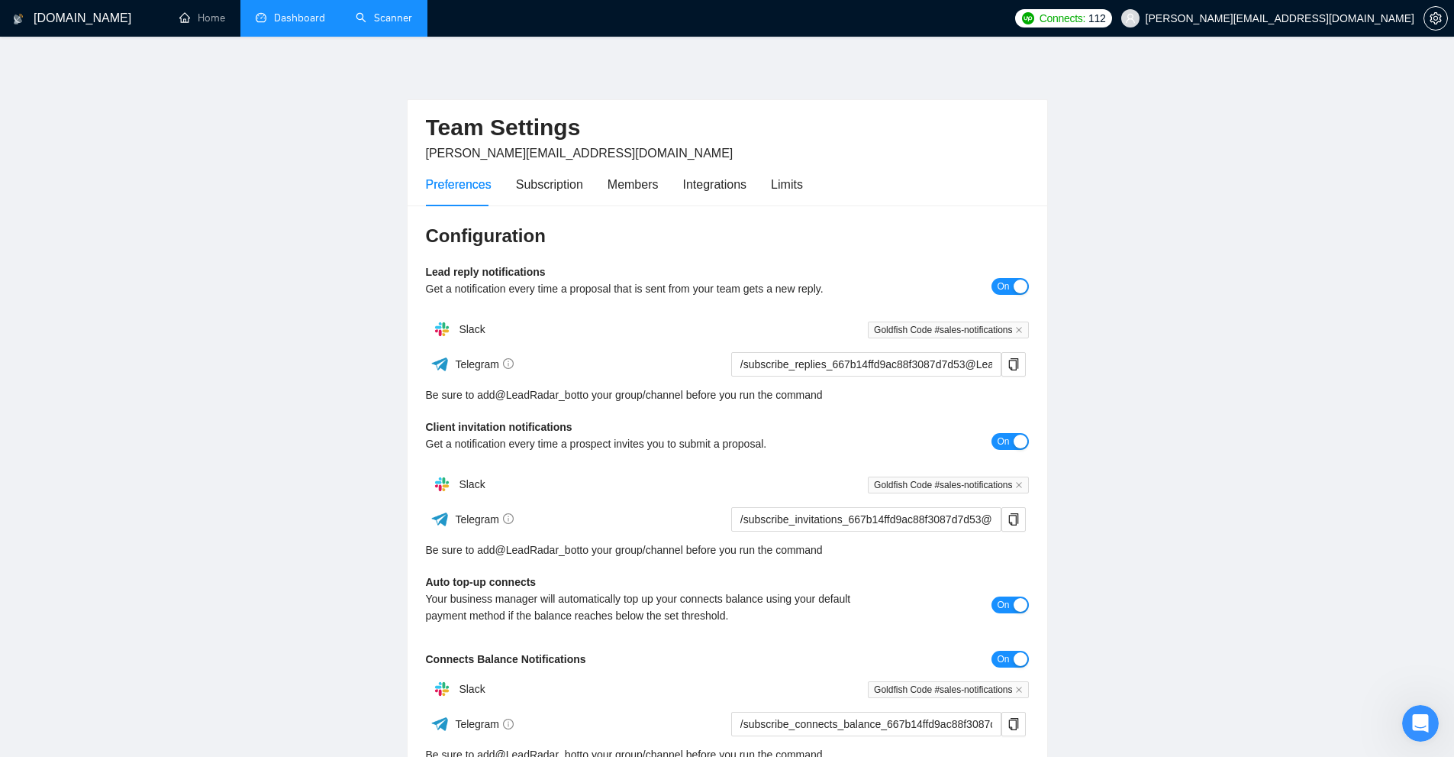
click at [766, 184] on div "Preferences Subscription Members Integrations Limits" at bounding box center [614, 185] width 377 height 44
click at [783, 184] on div "Limits" at bounding box center [787, 184] width 32 height 19
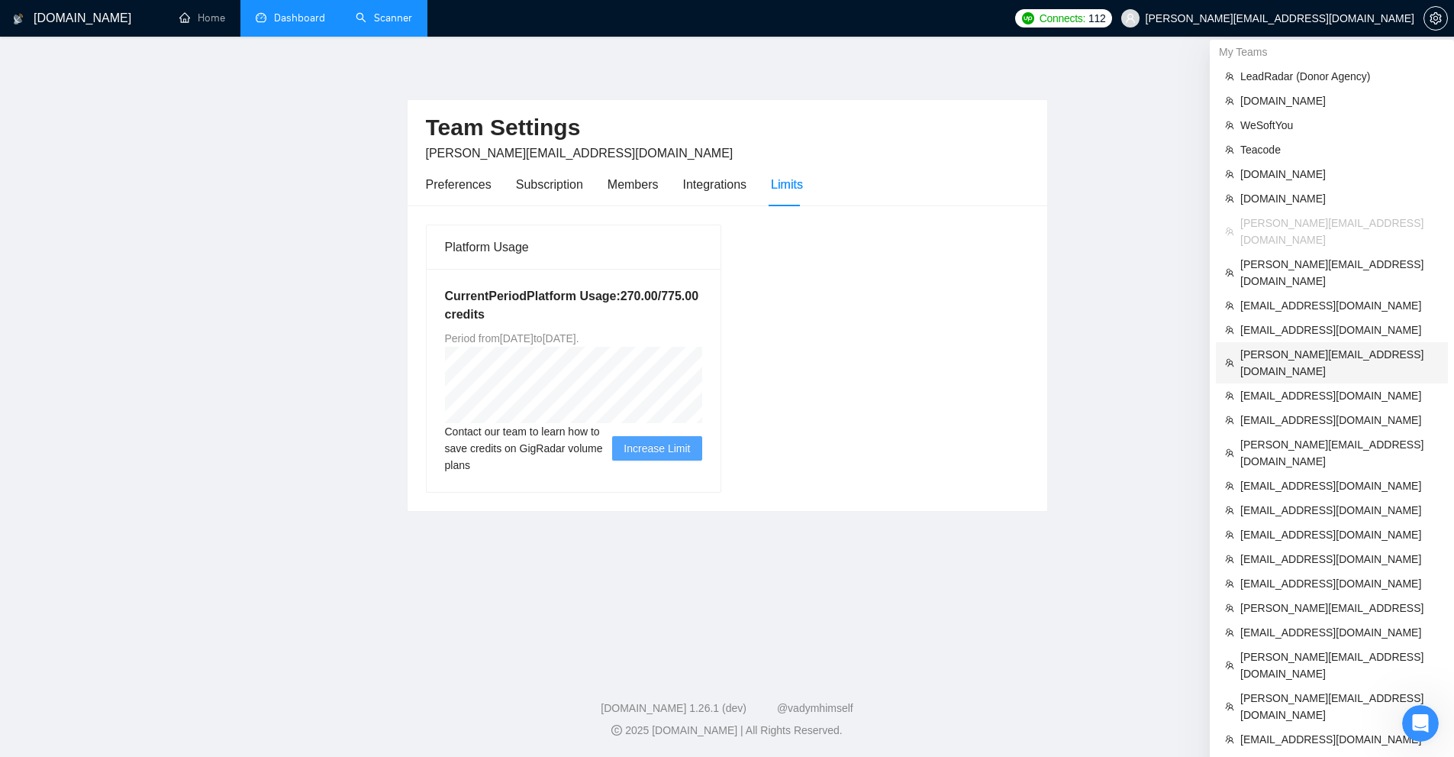
click at [1296, 346] on span "[PERSON_NAME][EMAIL_ADDRESS][DOMAIN_NAME]" at bounding box center [1340, 363] width 198 height 34
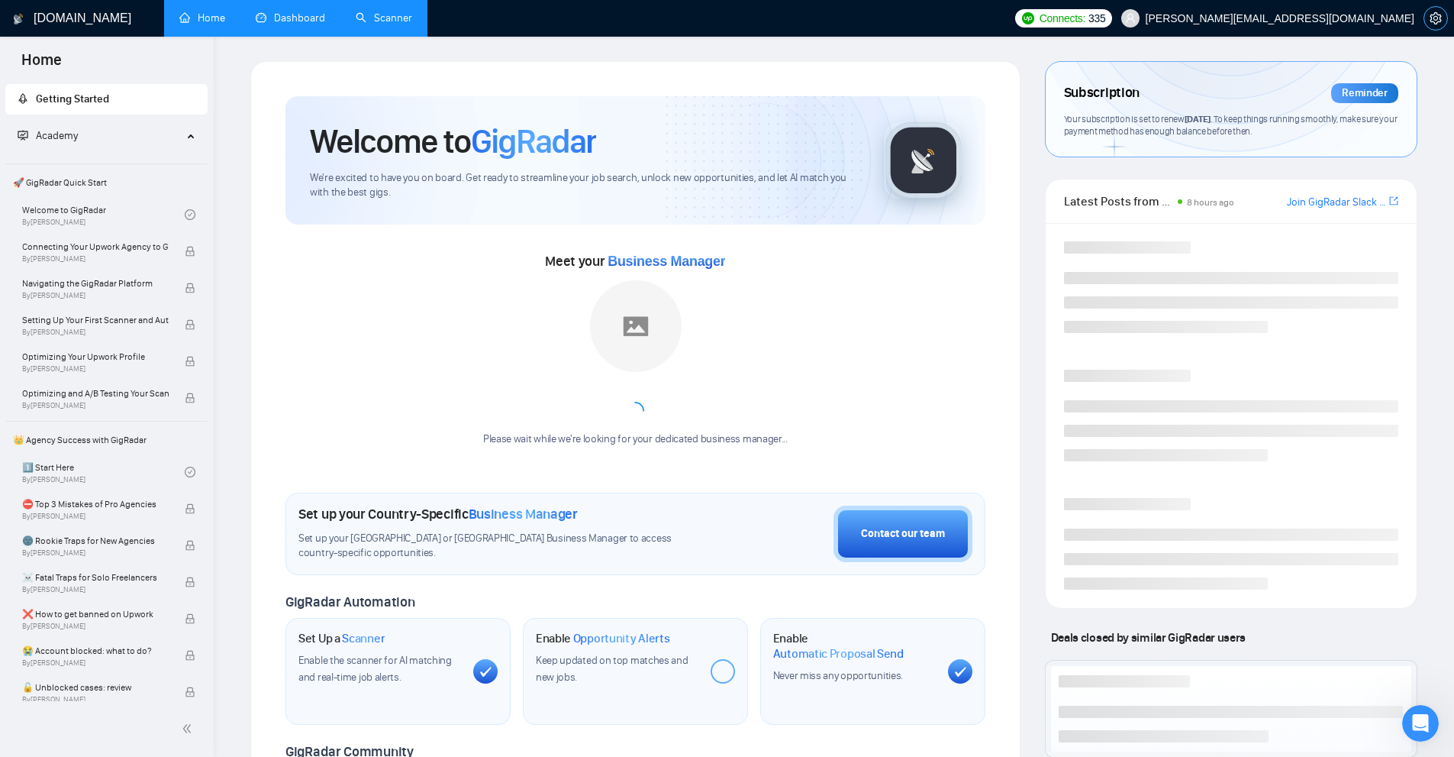
click at [1429, 21] on span "setting" at bounding box center [1436, 18] width 23 height 12
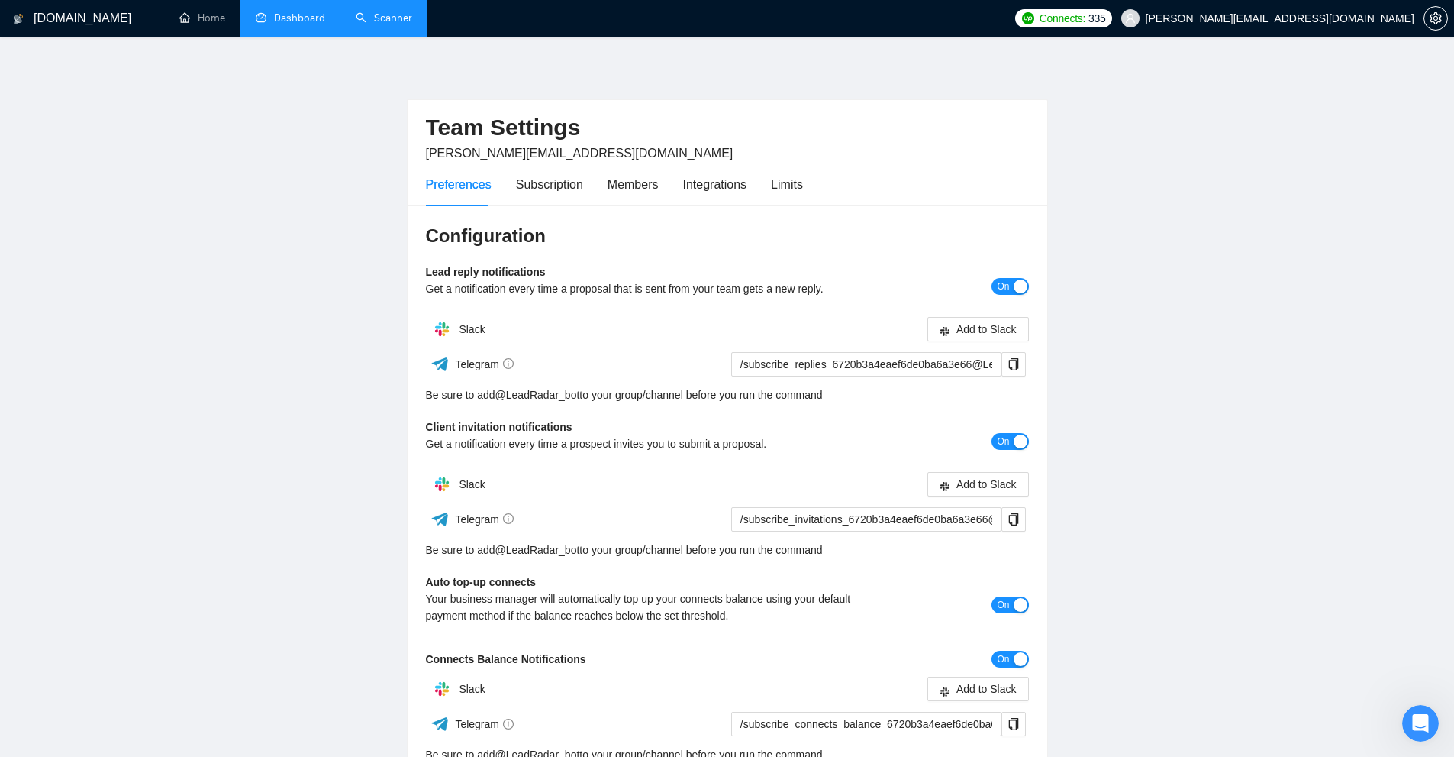
click at [811, 187] on div "Preferences Subscription Members Integrations Limits" at bounding box center [727, 185] width 603 height 44
click at [790, 186] on div "Limits" at bounding box center [787, 184] width 32 height 19
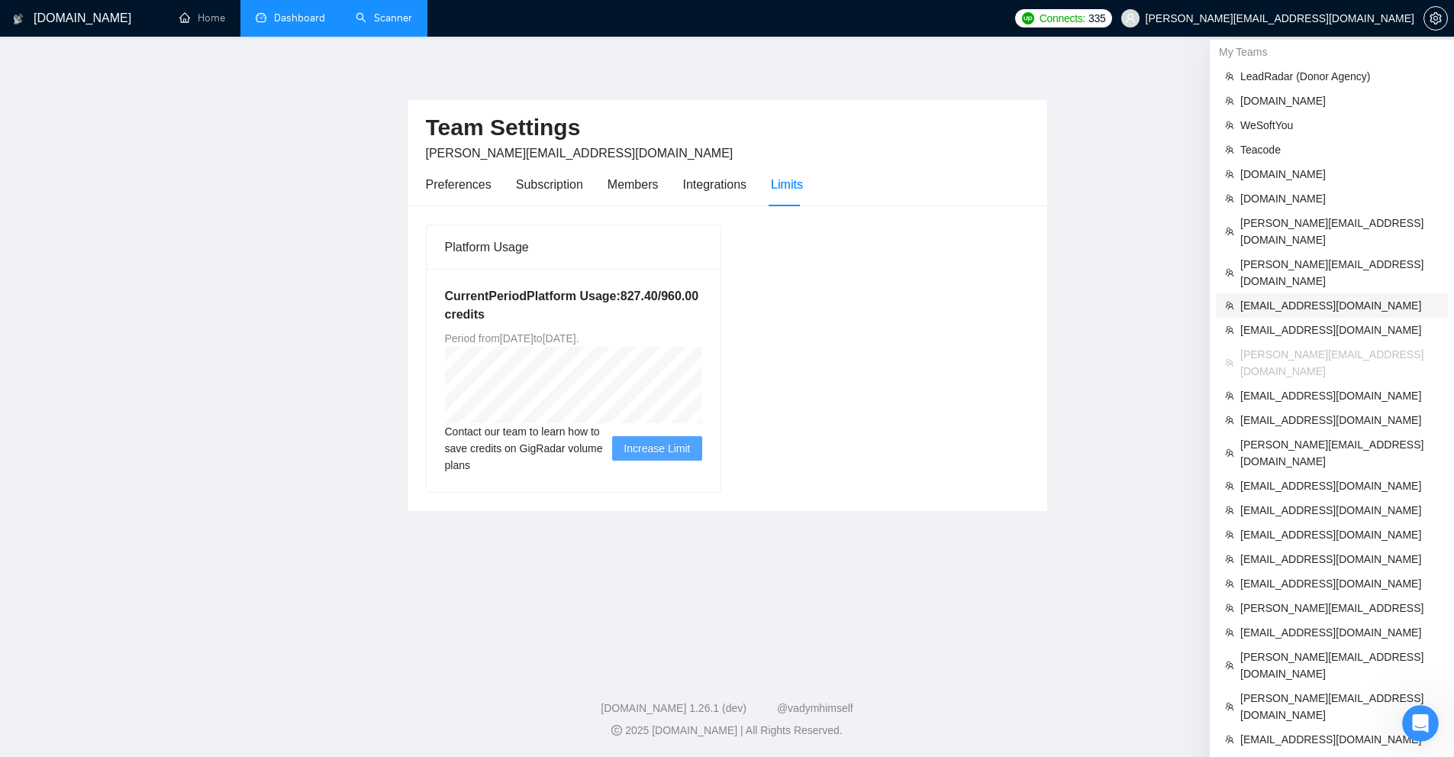
scroll to position [2, 0]
click at [1299, 386] on span "[EMAIL_ADDRESS][DOMAIN_NAME]" at bounding box center [1340, 394] width 198 height 17
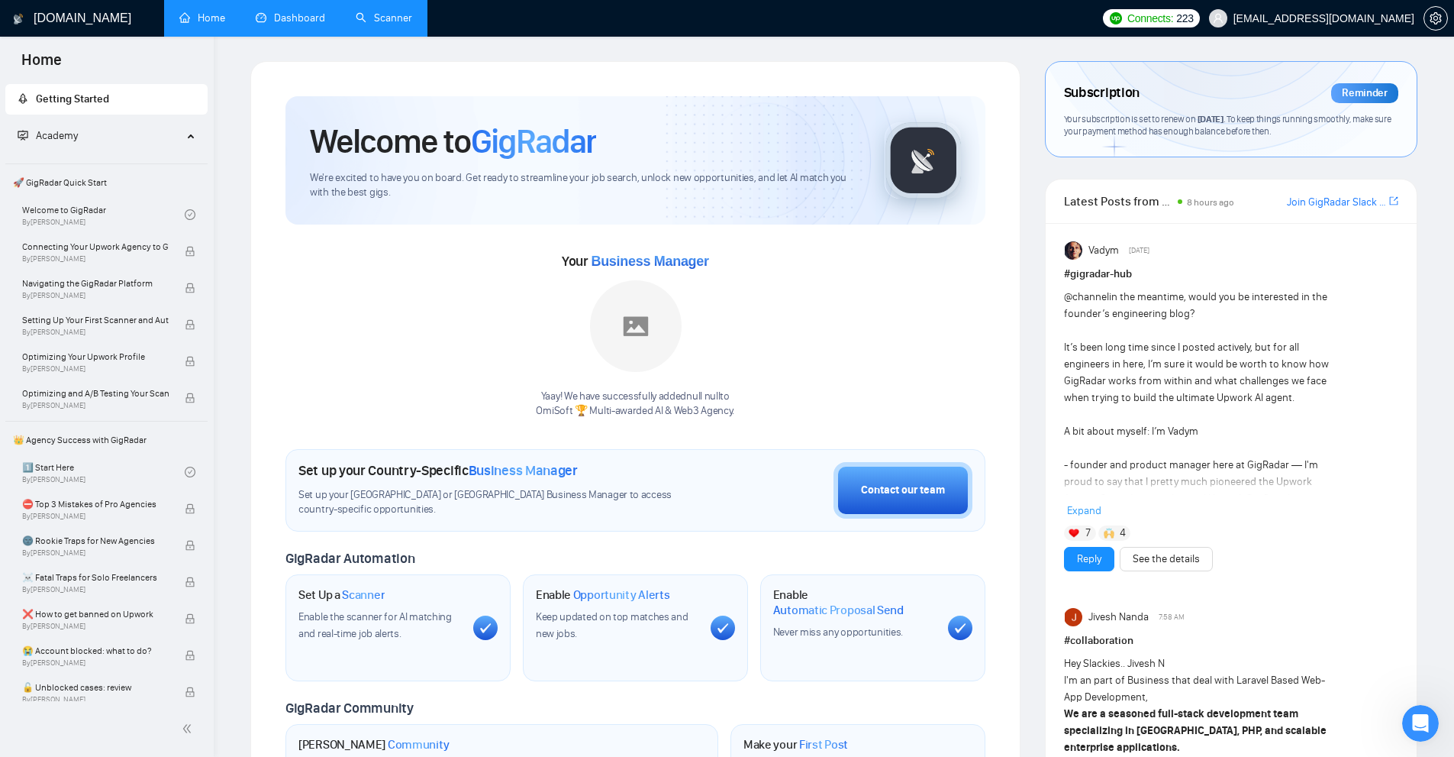
click at [356, 21] on link "Scanner" at bounding box center [384, 17] width 56 height 13
click at [311, 22] on link "Dashboard" at bounding box center [290, 17] width 69 height 13
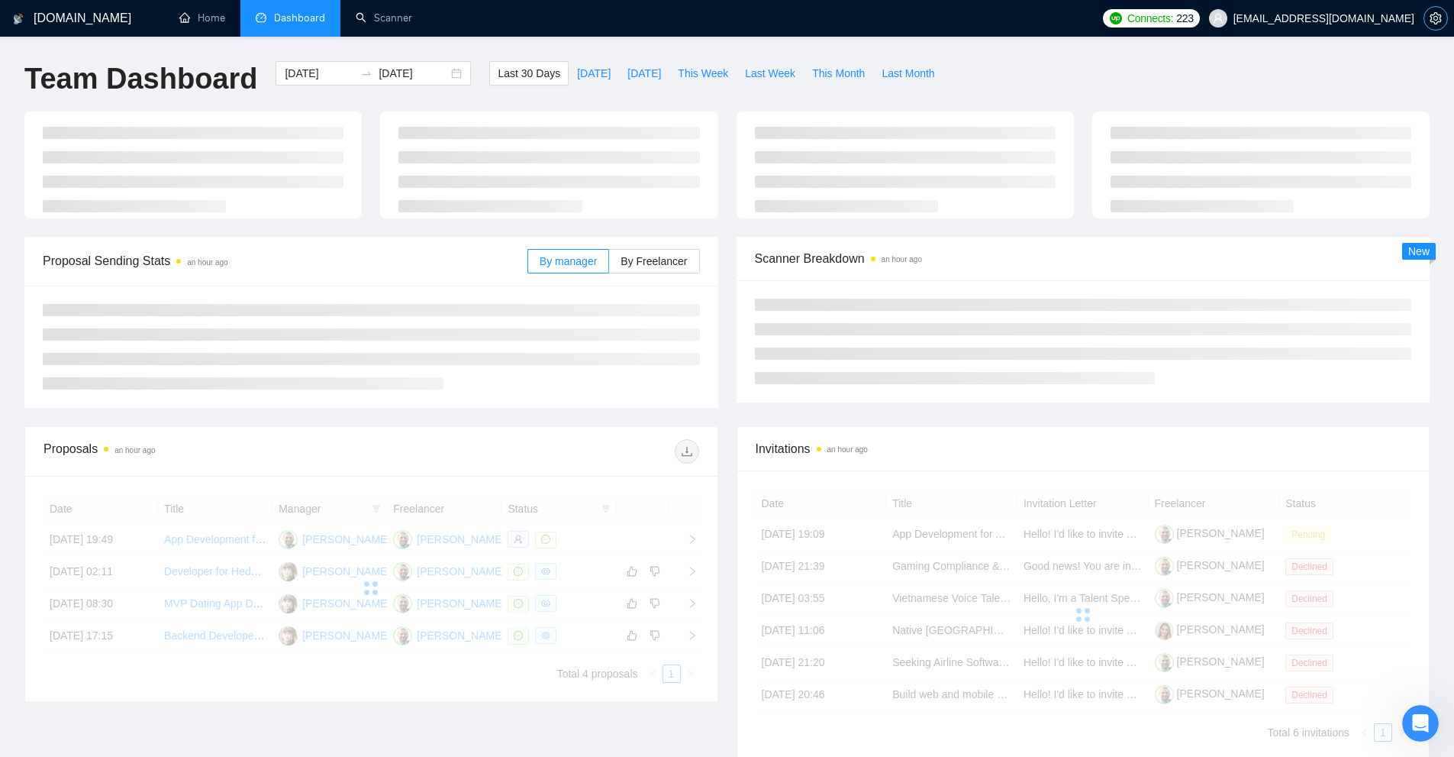
click at [1444, 25] on button "button" at bounding box center [1436, 18] width 24 height 24
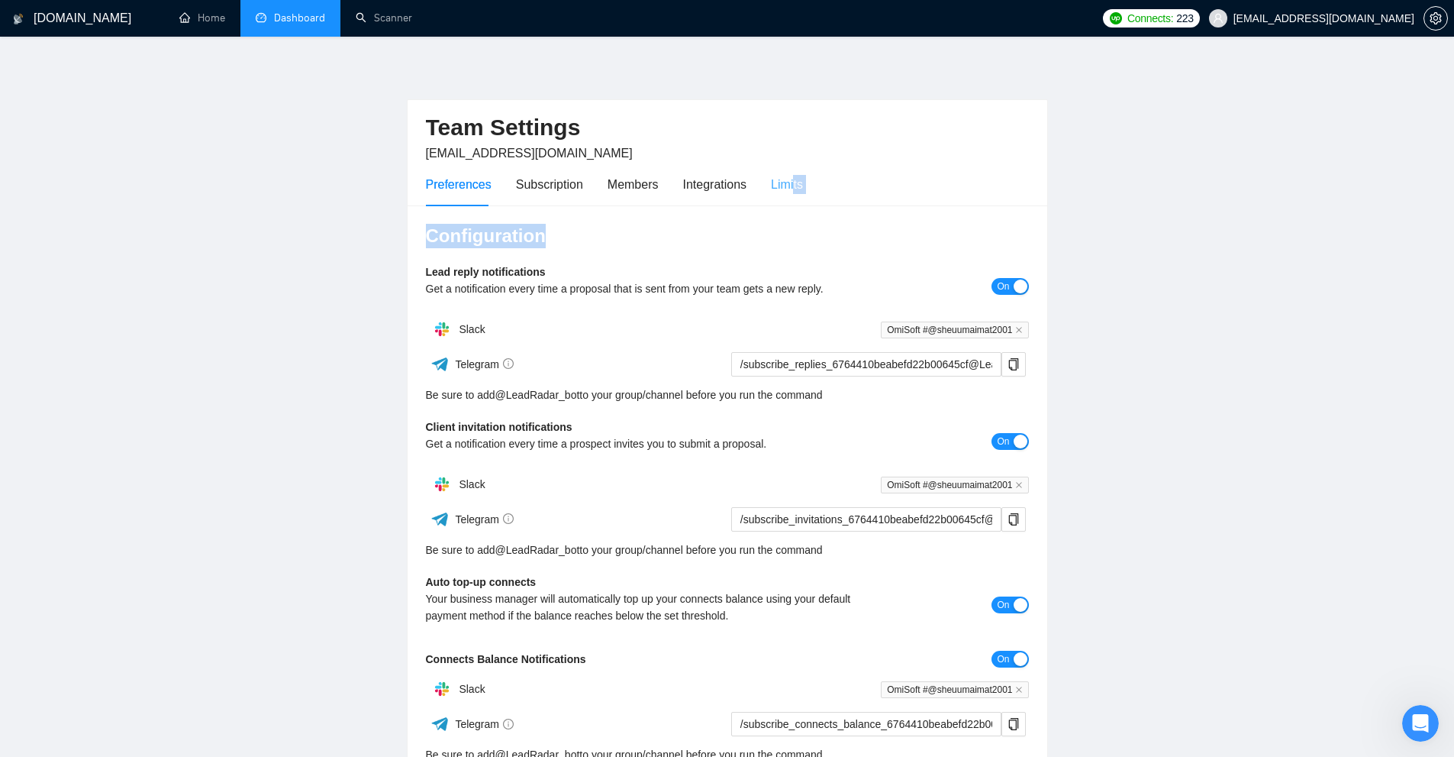
click at [789, 202] on div "Team Settings [EMAIL_ADDRESS][DOMAIN_NAME] Preferences Subscription Members Int…" at bounding box center [727, 482] width 641 height 766
click at [792, 190] on div "Limits" at bounding box center [787, 184] width 32 height 19
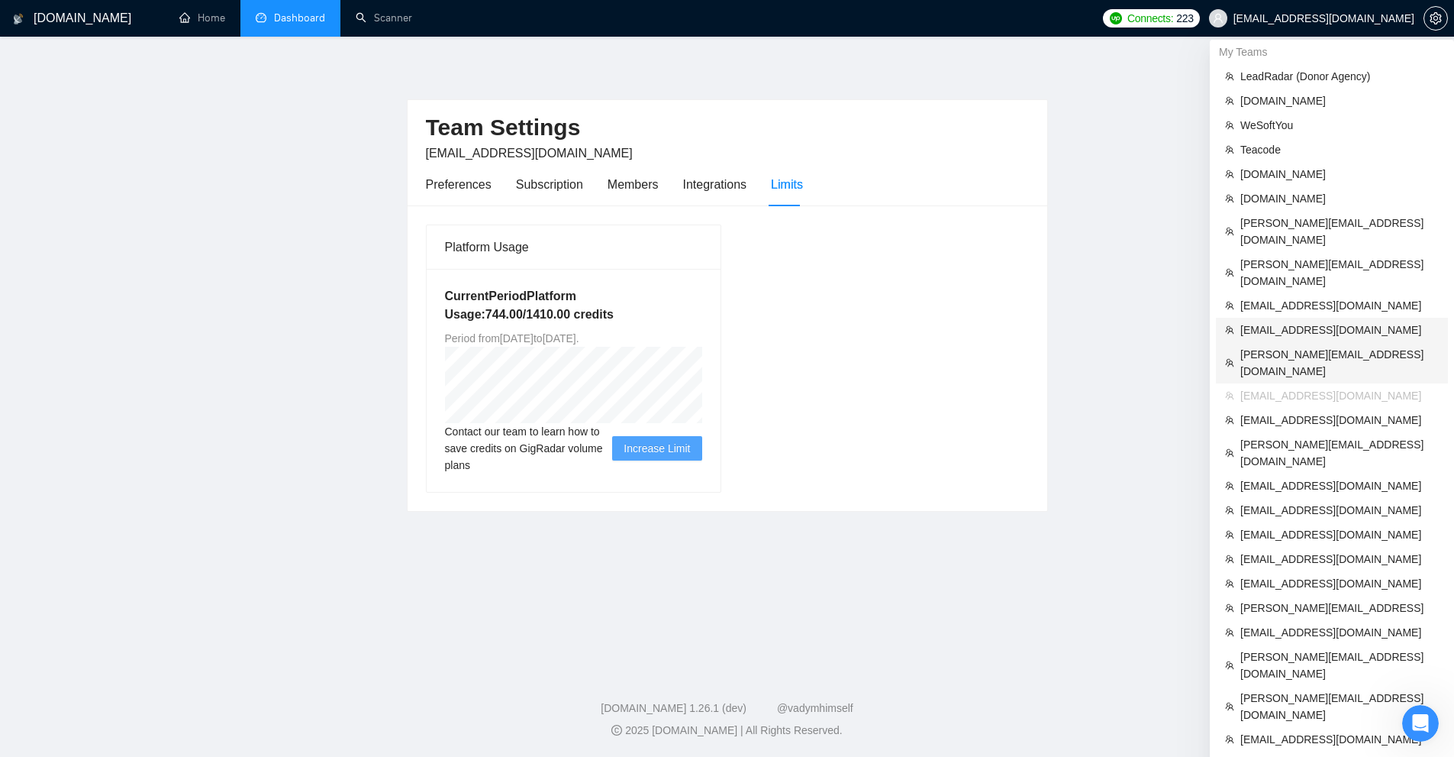
click at [1292, 321] on span "[EMAIL_ADDRESS][DOMAIN_NAME]" at bounding box center [1340, 329] width 198 height 17
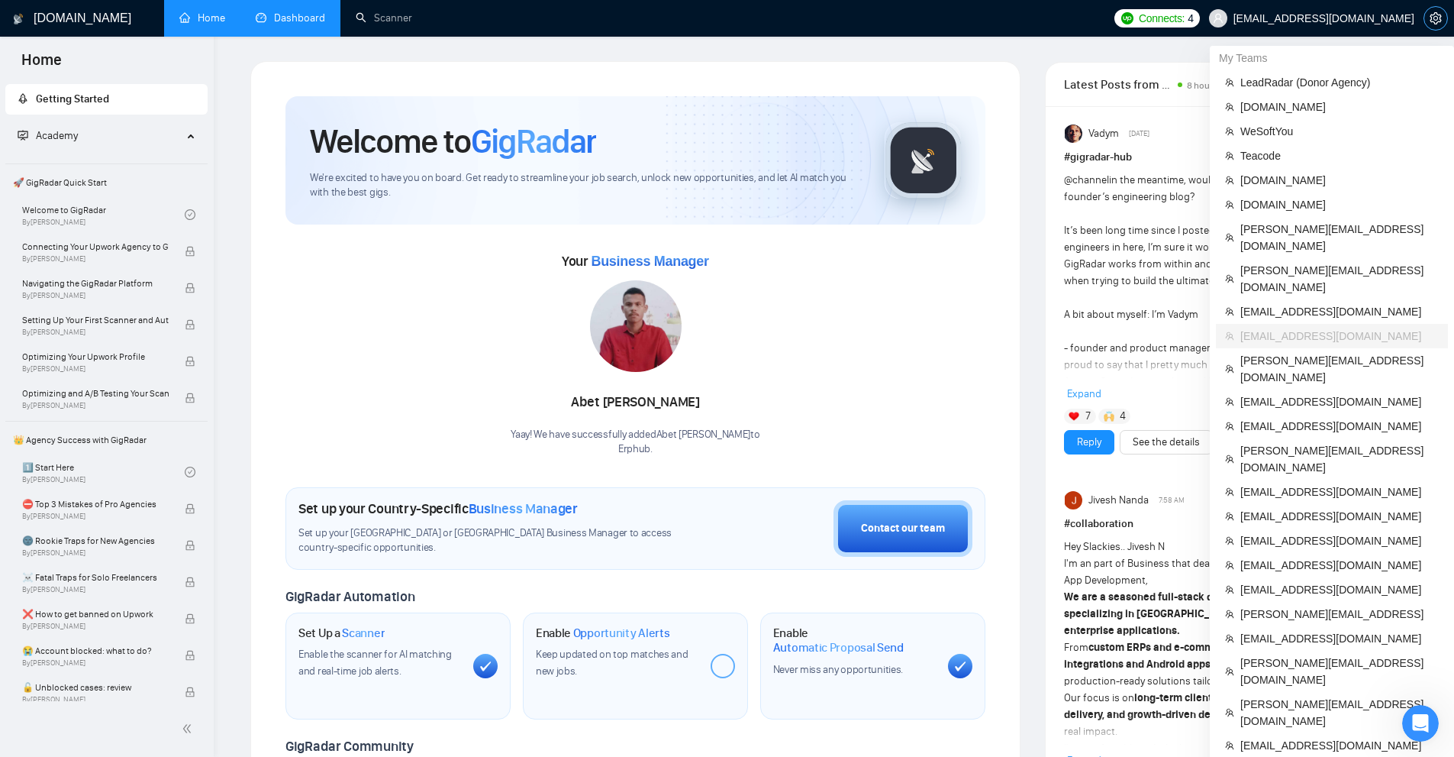
click at [1427, 16] on span "setting" at bounding box center [1436, 18] width 23 height 12
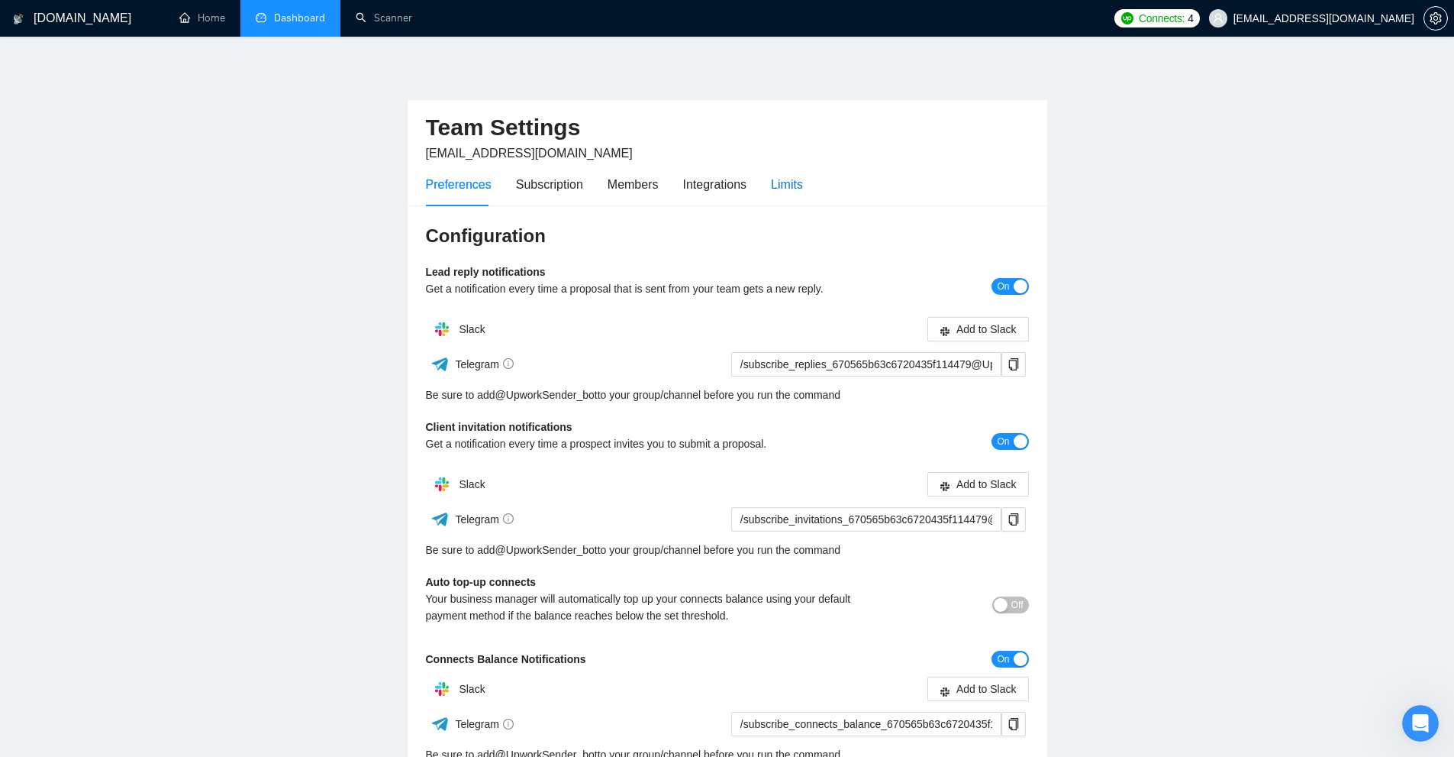
click at [776, 181] on div "Limits" at bounding box center [787, 184] width 32 height 19
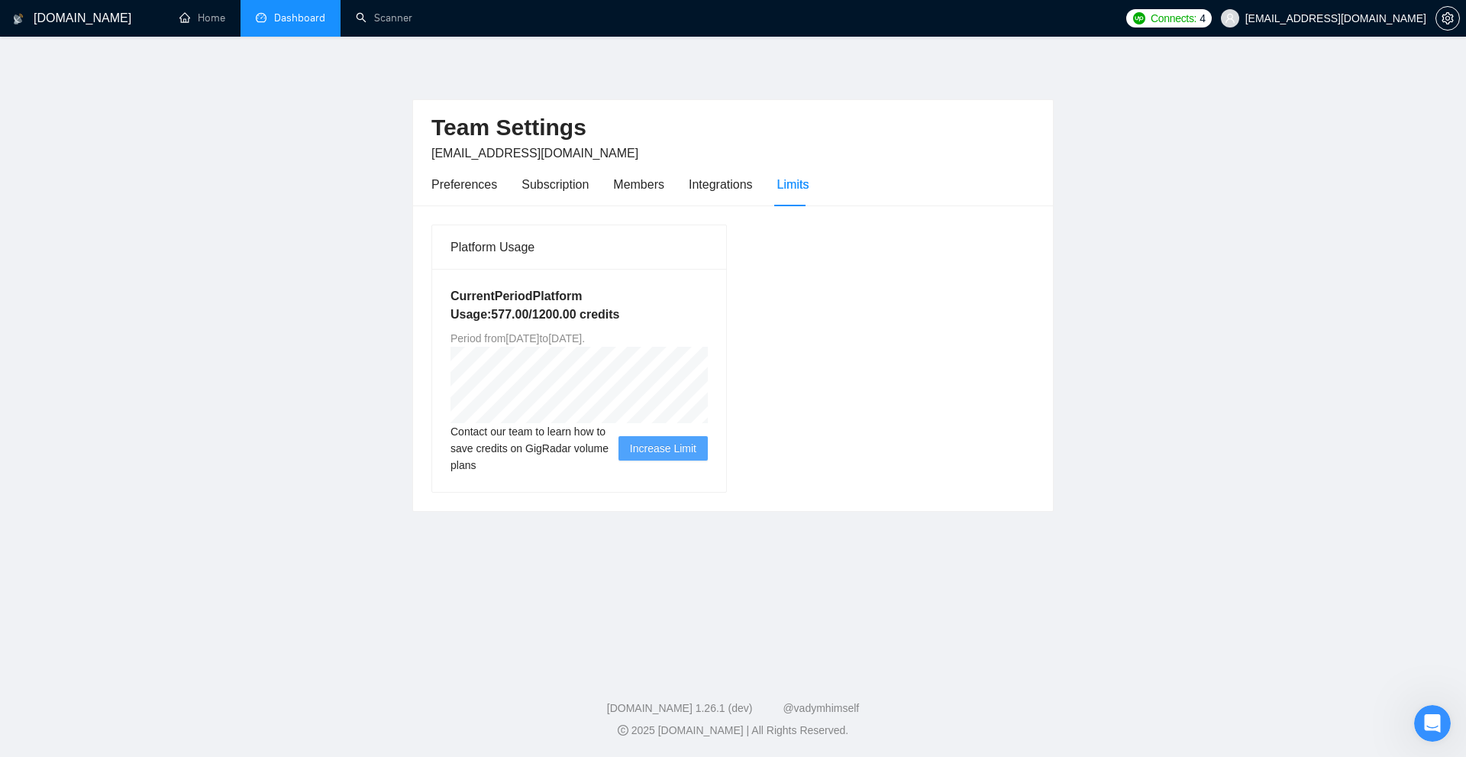
drag, startPoint x: 644, startPoint y: 336, endPoint x: 727, endPoint y: 337, distance: 82.5
click at [702, 336] on div "Current Period Platform Usage: 577.00 / 1200.00 credits Period from [DATE] to […" at bounding box center [579, 380] width 294 height 223
